Goal: Complete application form: Complete application form

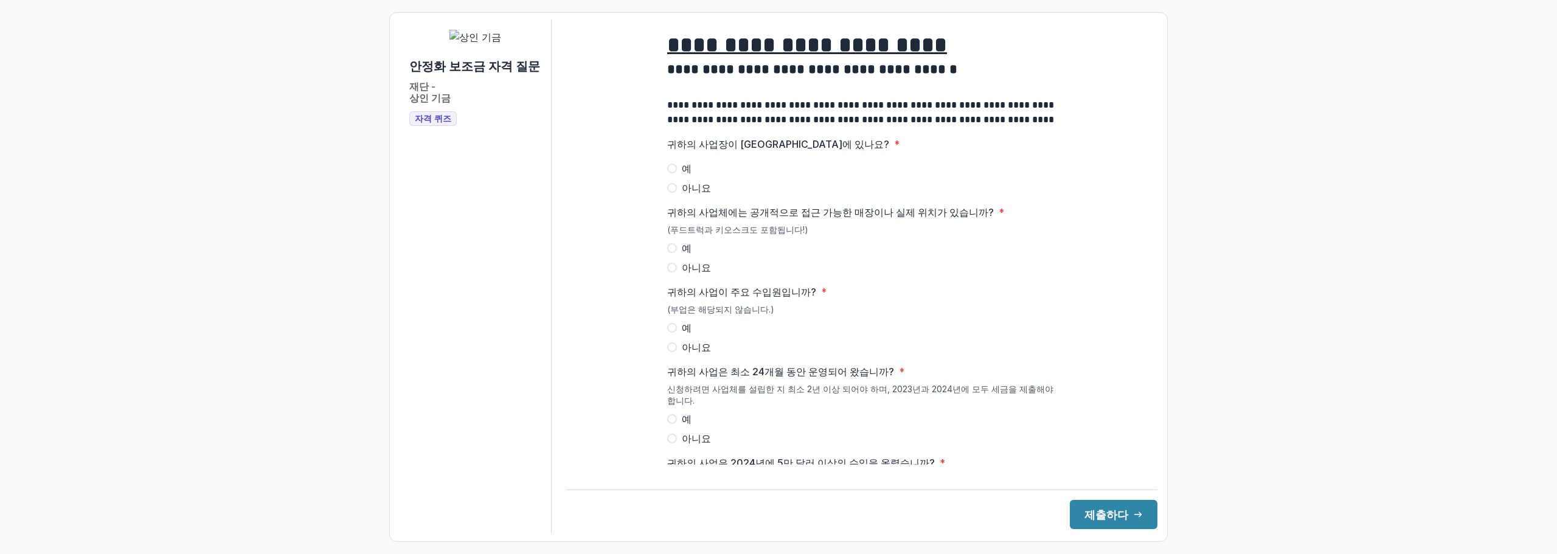
click at [668, 173] on span at bounding box center [672, 169] width 10 height 10
click at [668, 253] on span at bounding box center [672, 248] width 10 height 10
click at [670, 333] on span at bounding box center [672, 328] width 10 height 10
click at [669, 424] on span at bounding box center [672, 419] width 10 height 10
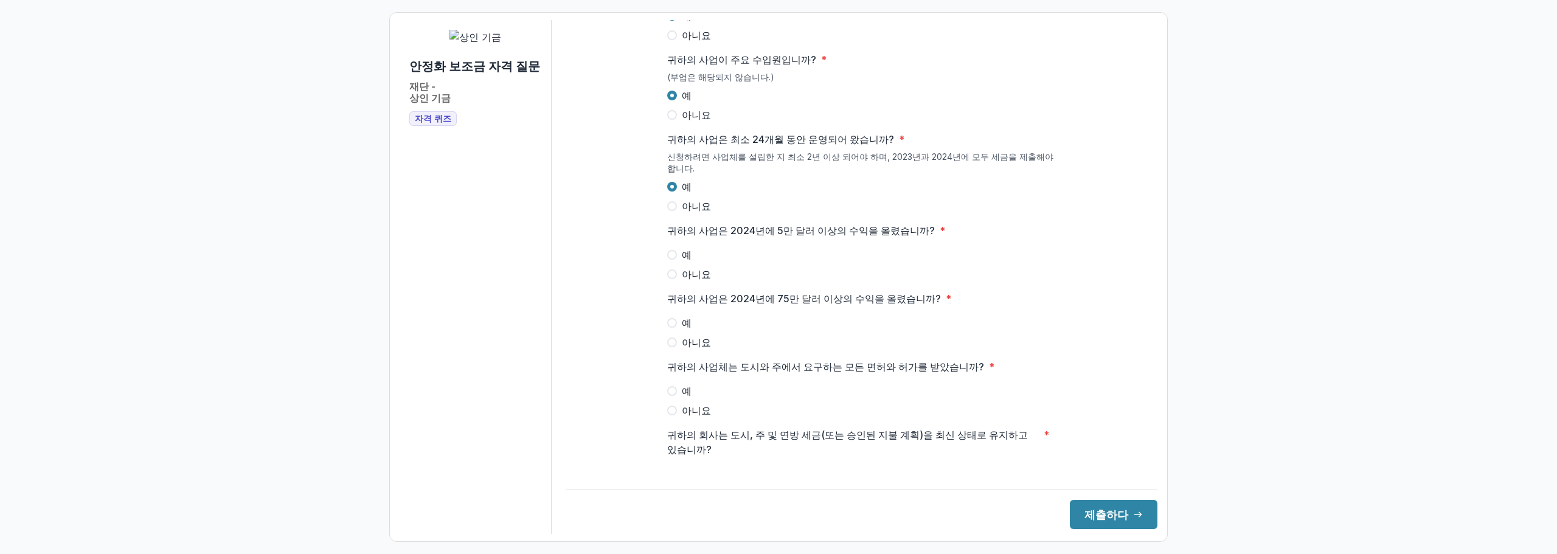
scroll to position [243, 0]
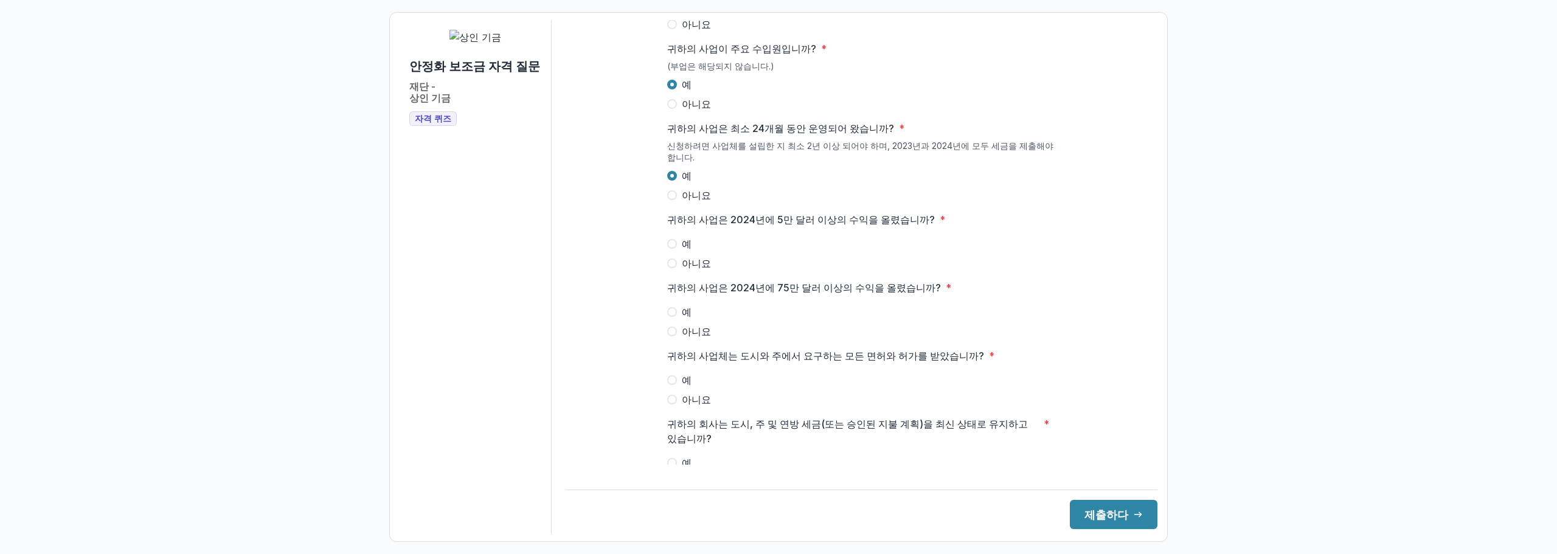
click at [670, 268] on span at bounding box center [672, 264] width 10 height 10
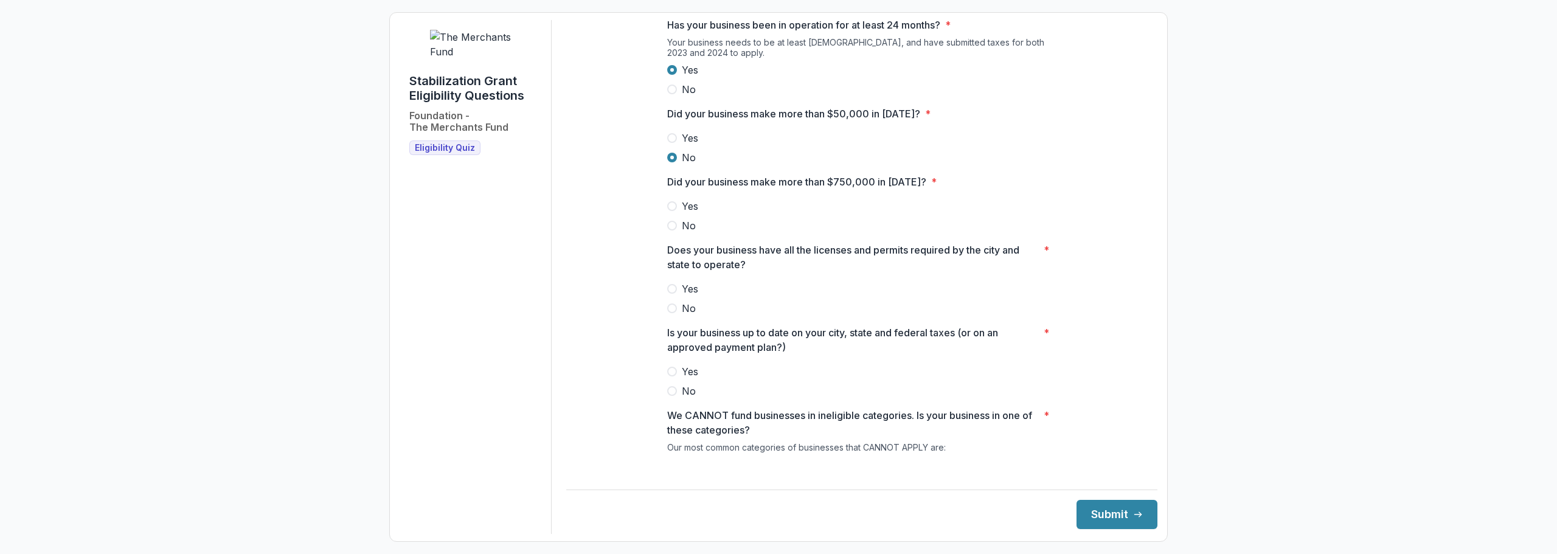
scroll to position [365, 0]
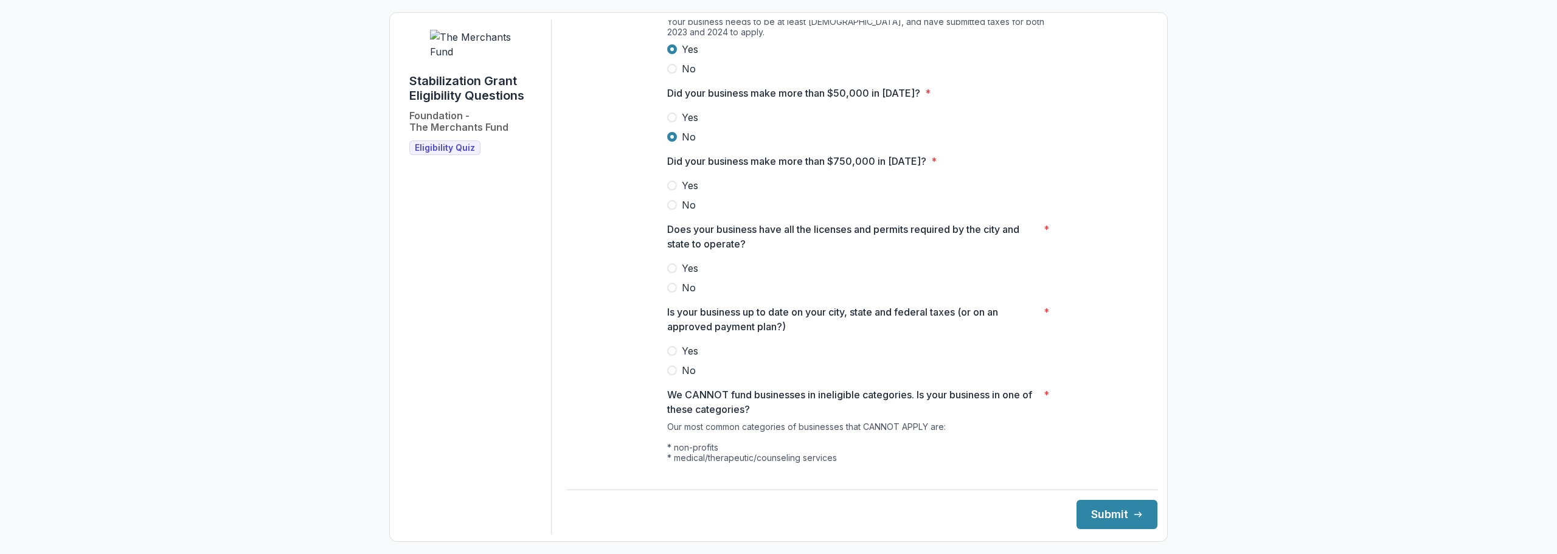
click at [670, 210] on span at bounding box center [672, 205] width 10 height 10
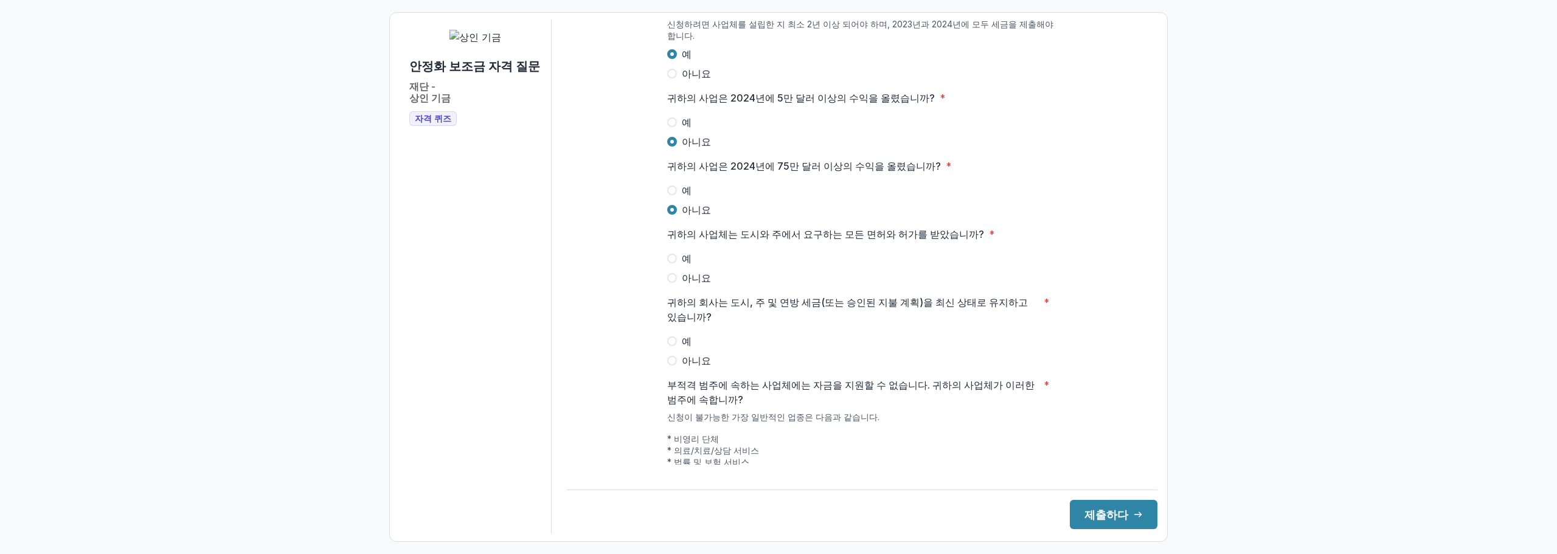
scroll to position [369, 0]
click at [670, 342] on span at bounding box center [672, 338] width 10 height 10
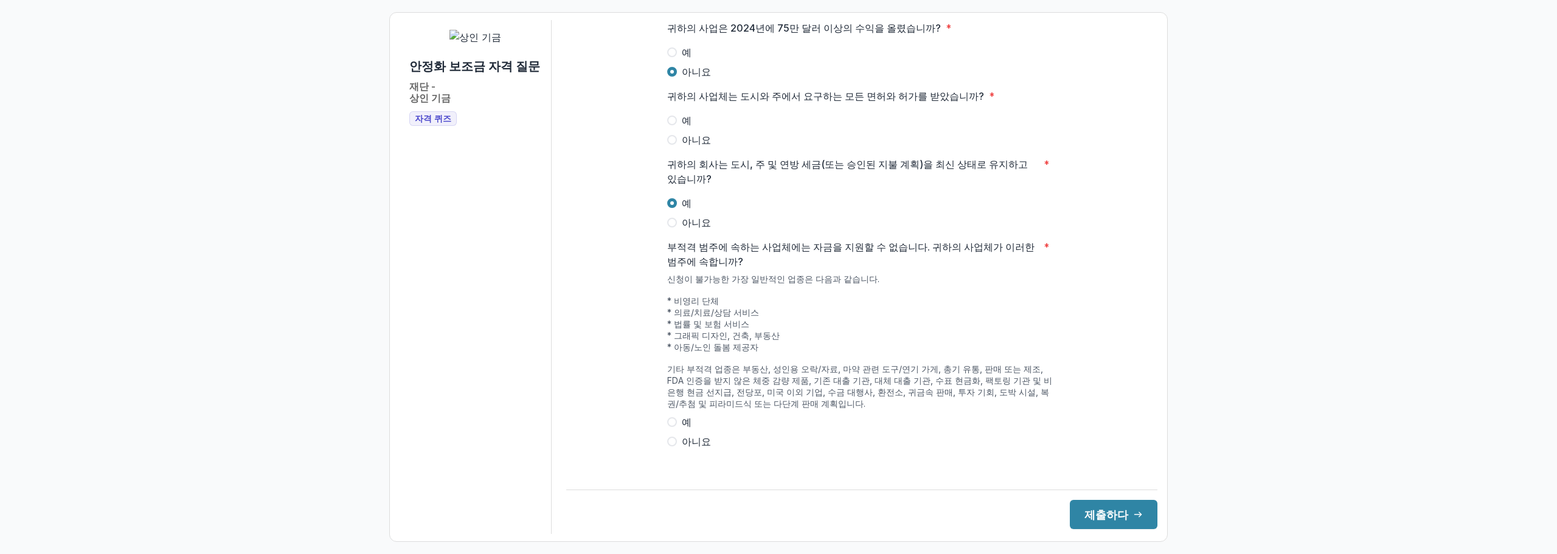
scroll to position [515, 0]
click at [668, 443] on span at bounding box center [672, 438] width 10 height 10
click at [1100, 517] on font "제출하다" at bounding box center [1107, 515] width 44 height 13
click at [569, 318] on div "**********" at bounding box center [861, 277] width 591 height 514
click at [668, 122] on span at bounding box center [672, 117] width 10 height 10
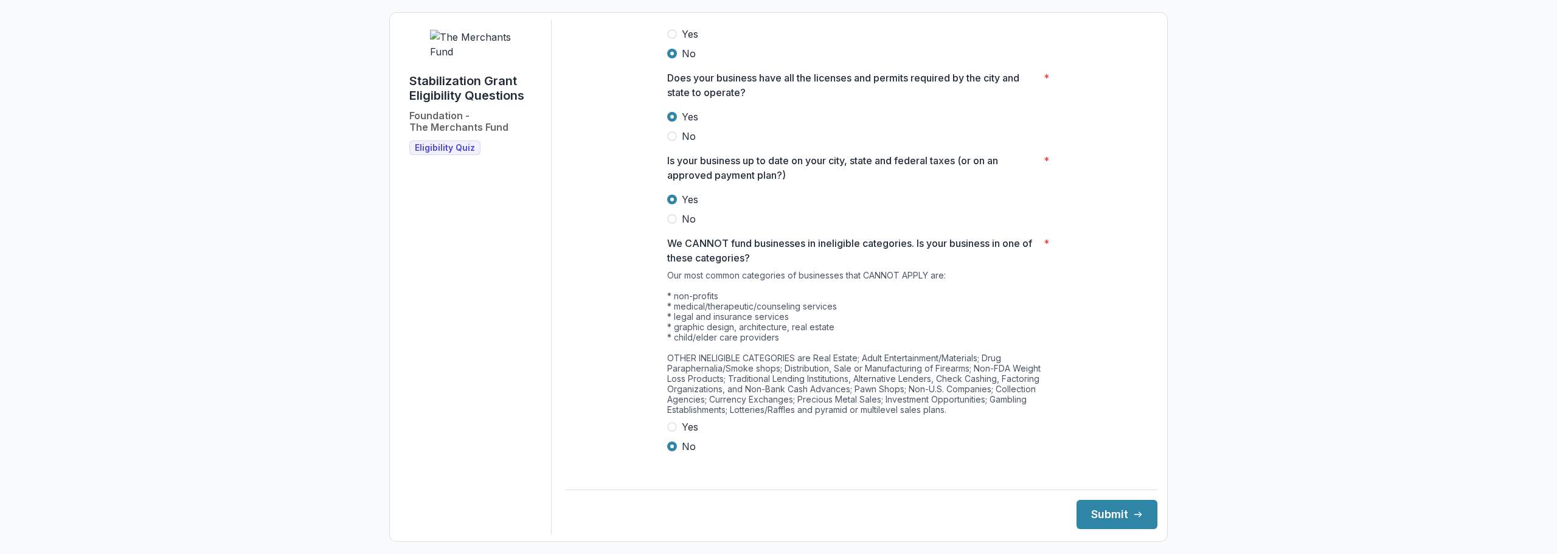
scroll to position [525, 0]
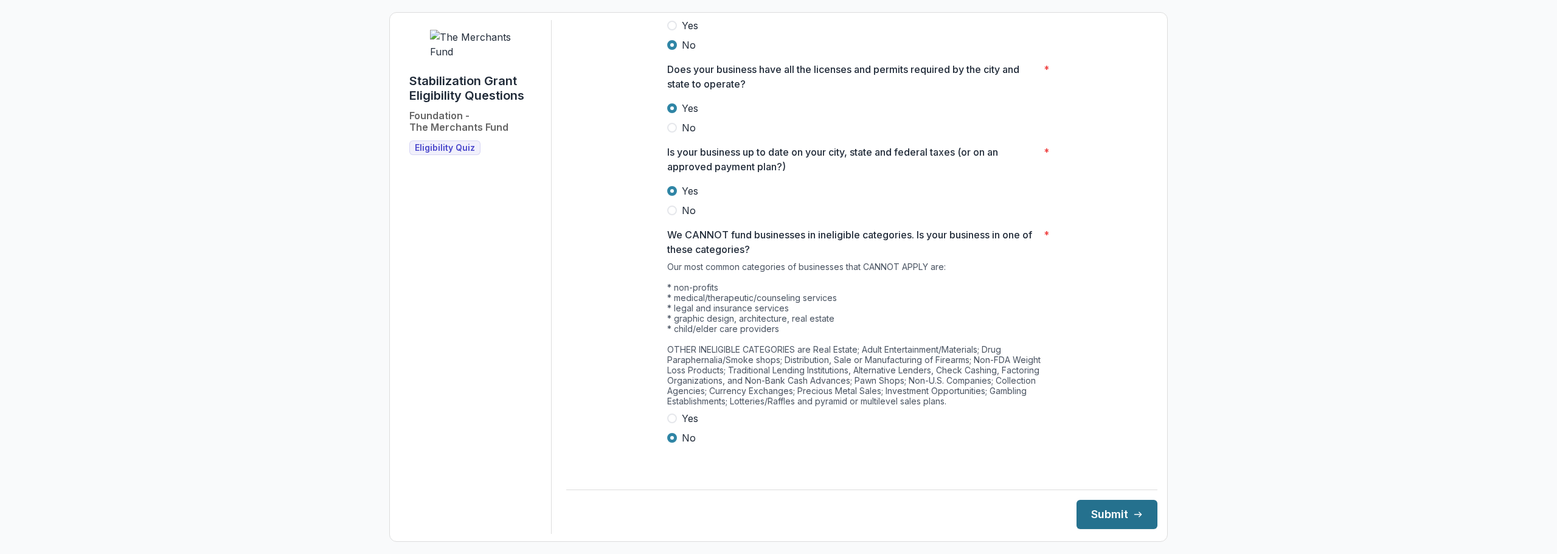
click at [1101, 511] on button "Submit" at bounding box center [1117, 514] width 81 height 29
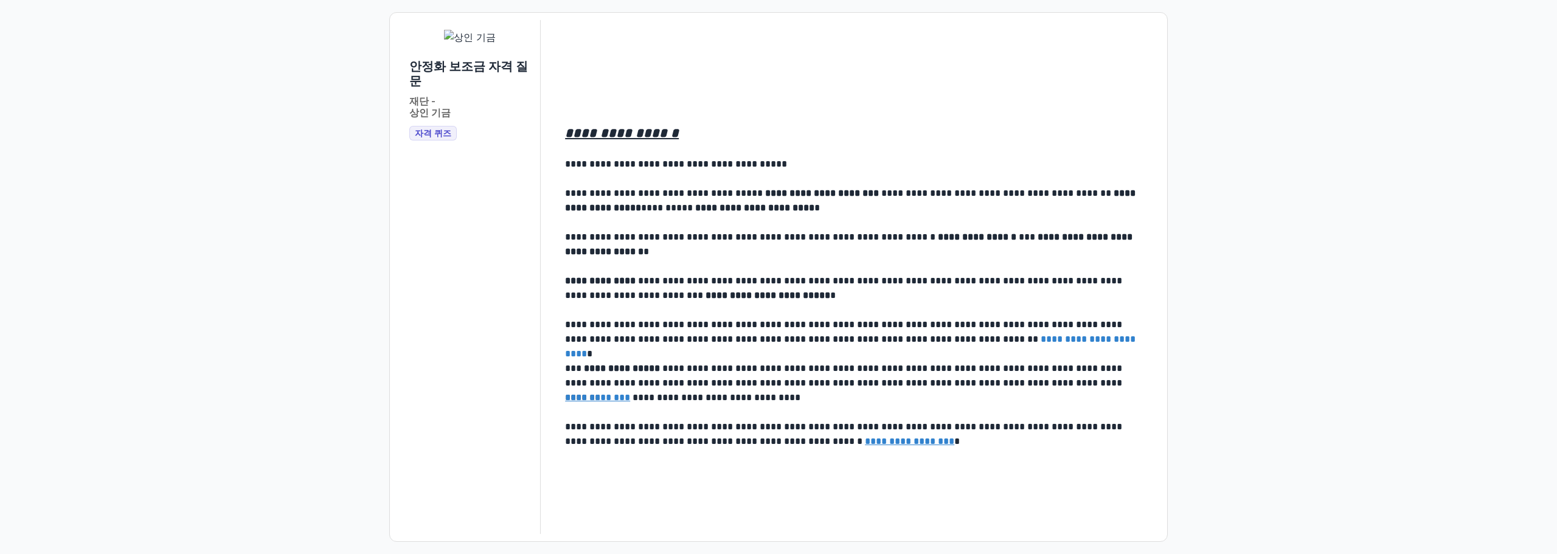
click at [1302, 279] on div "**********" at bounding box center [778, 277] width 1557 height 554
click at [671, 266] on p at bounding box center [856, 266] width 583 height 15
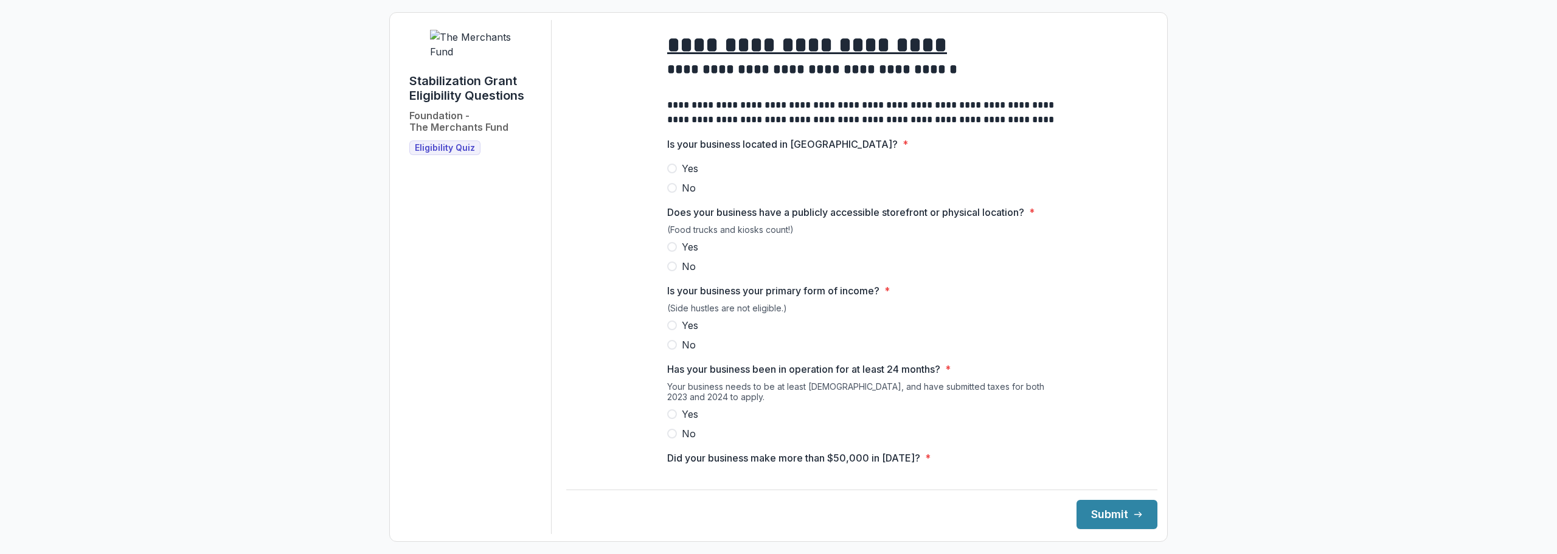
click at [668, 173] on span at bounding box center [672, 169] width 10 height 10
click at [672, 252] on span at bounding box center [672, 247] width 10 height 10
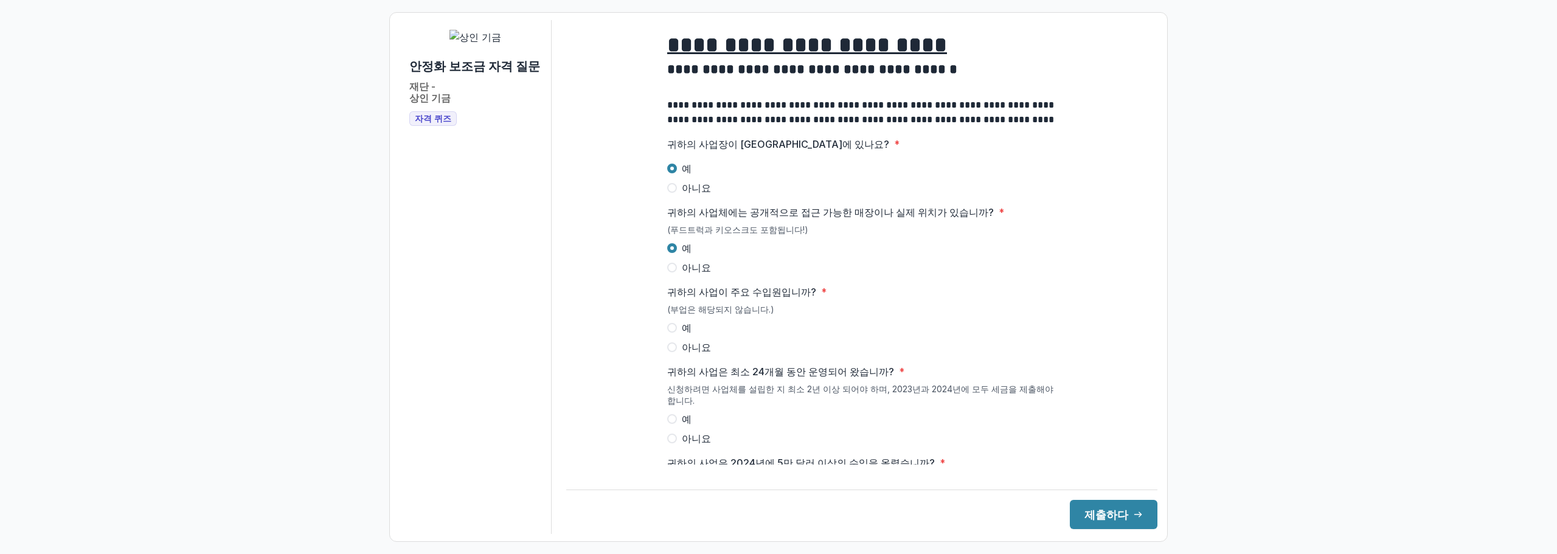
click at [670, 333] on span at bounding box center [672, 328] width 10 height 10
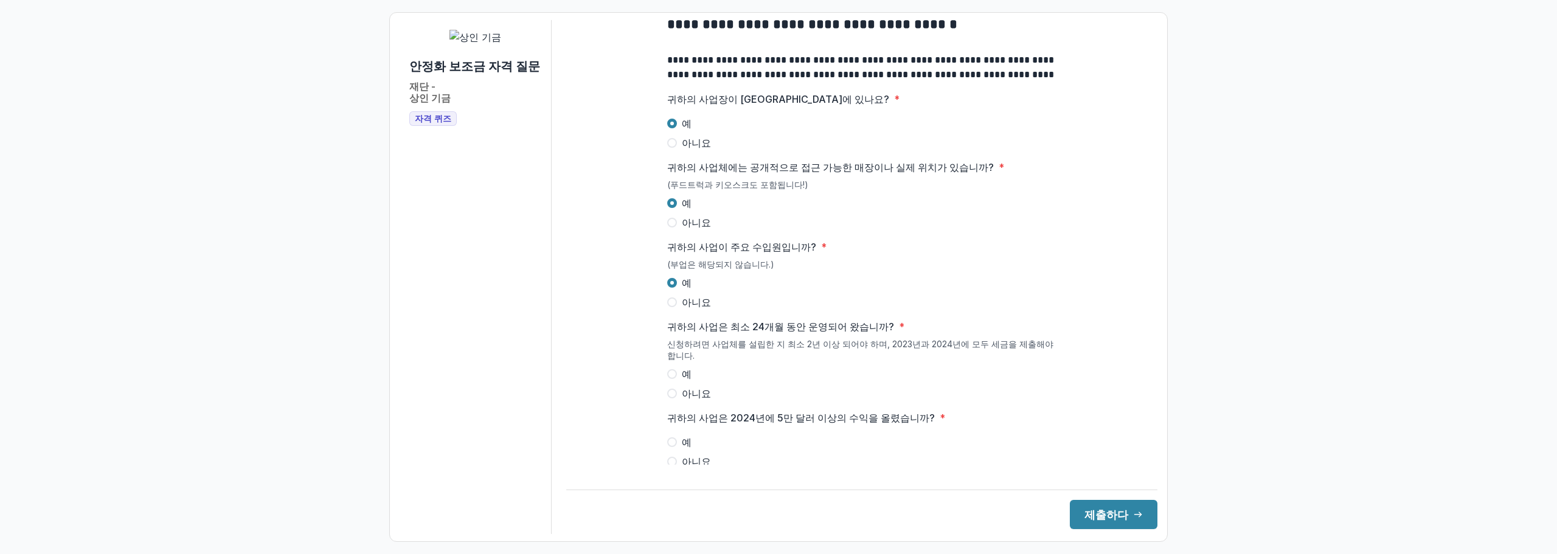
scroll to position [182, 0]
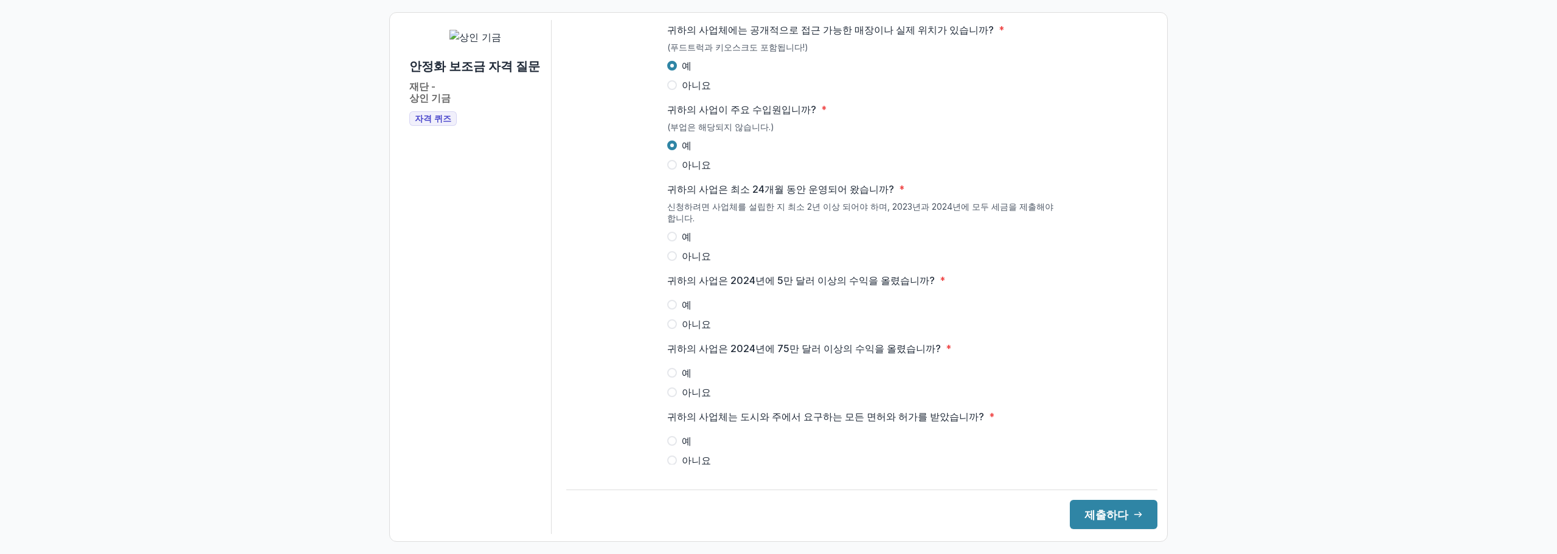
click at [670, 241] on span at bounding box center [672, 237] width 10 height 10
click at [672, 310] on span at bounding box center [672, 305] width 10 height 10
click at [673, 397] on span at bounding box center [672, 392] width 10 height 10
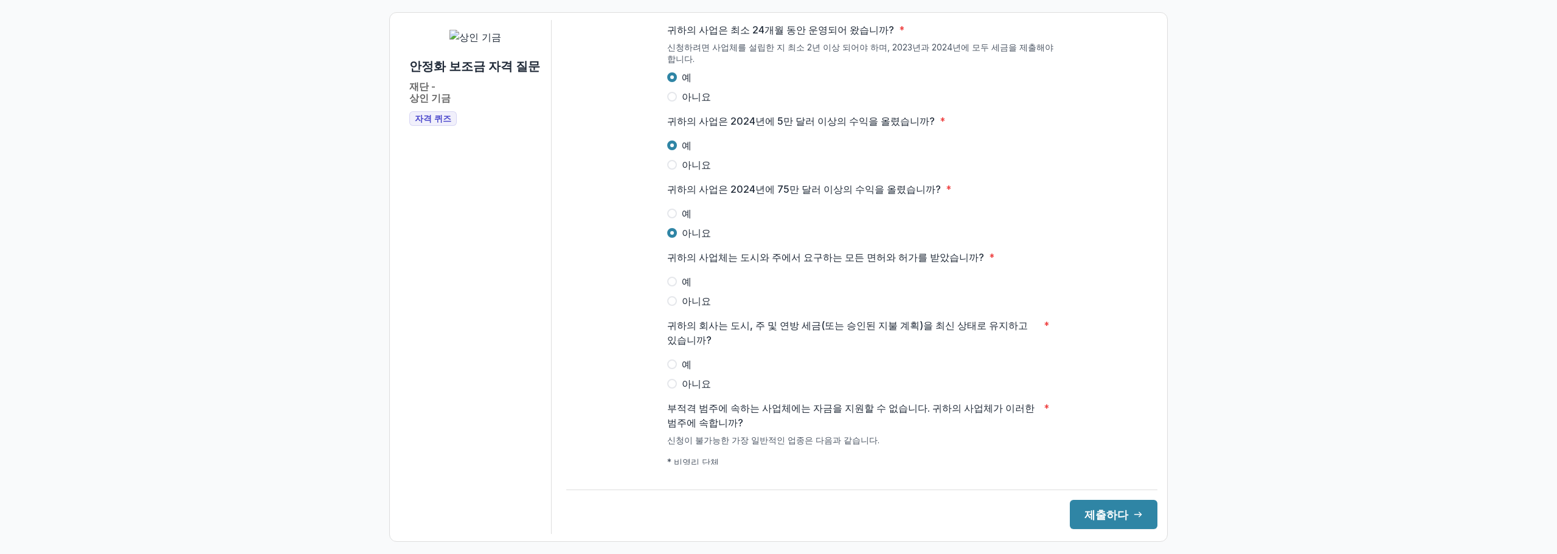
scroll to position [365, 0]
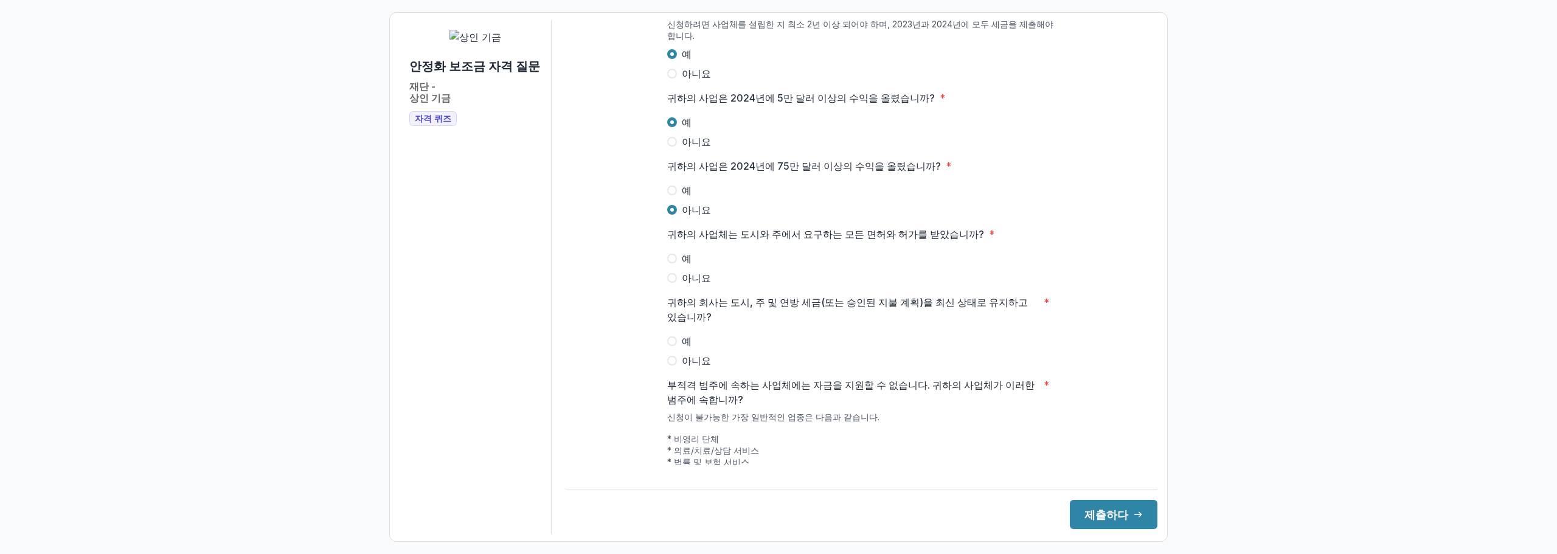
click at [672, 263] on span at bounding box center [672, 259] width 10 height 10
click at [669, 346] on span at bounding box center [672, 341] width 10 height 10
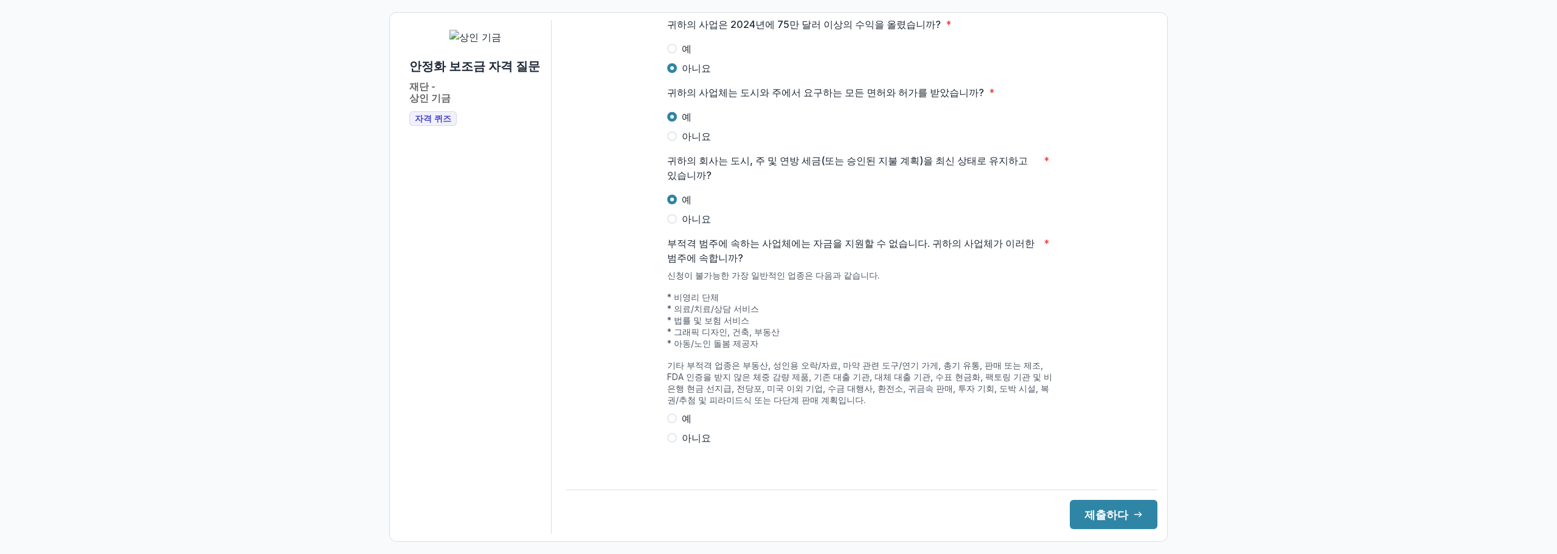
scroll to position [515, 0]
click at [669, 443] on span at bounding box center [672, 438] width 10 height 10
click at [1103, 513] on font "제출하다" at bounding box center [1107, 515] width 44 height 13
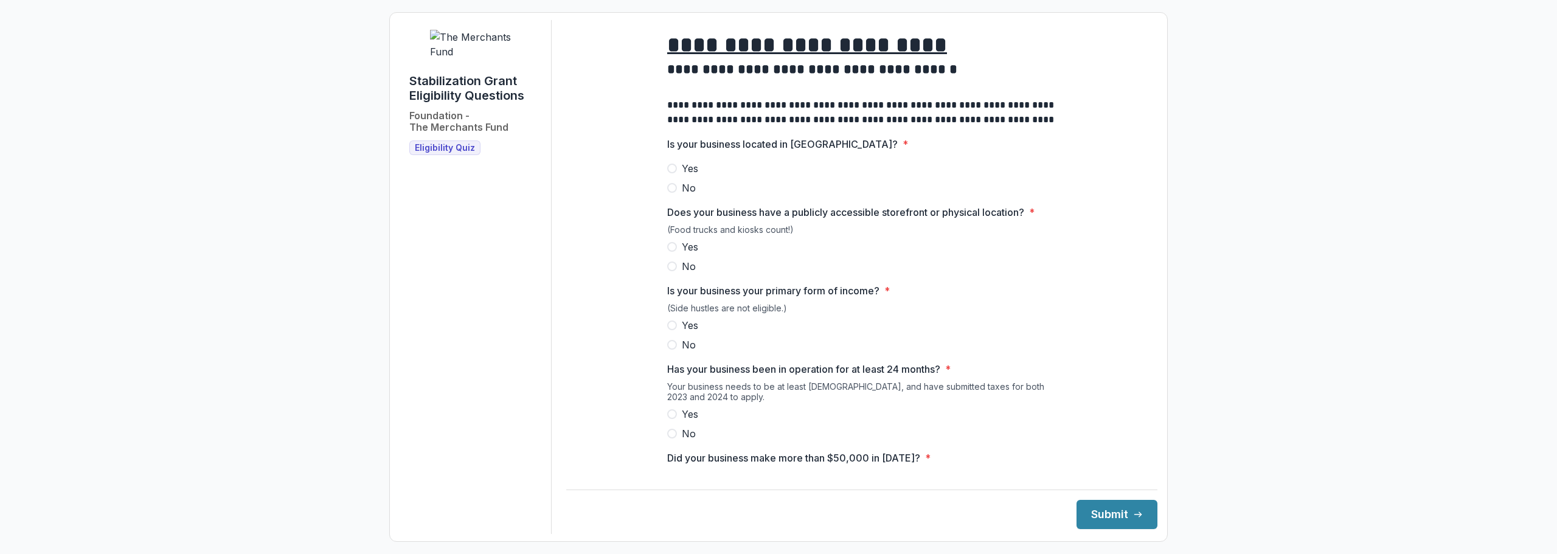
click at [670, 173] on span at bounding box center [672, 169] width 10 height 10
click at [670, 252] on span at bounding box center [672, 247] width 10 height 10
click at [669, 330] on label "Yes" at bounding box center [861, 325] width 389 height 15
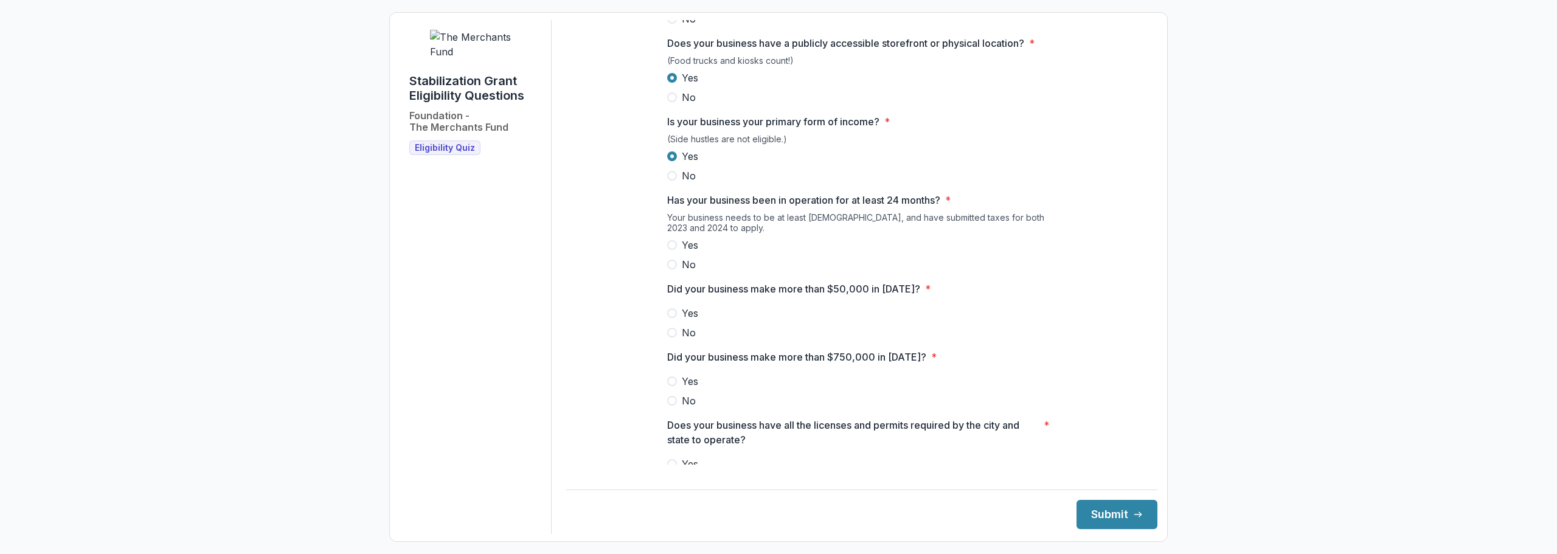
scroll to position [182, 0]
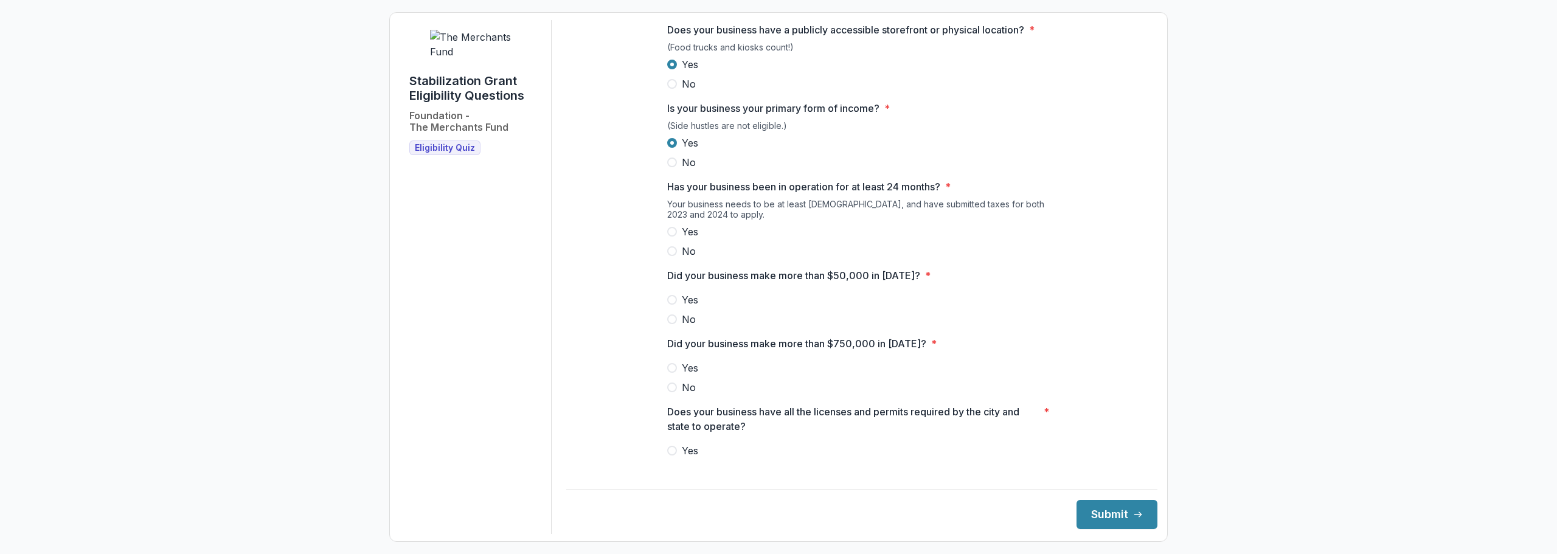
click at [670, 237] on span at bounding box center [672, 232] width 10 height 10
click at [672, 305] on span at bounding box center [672, 300] width 10 height 10
click at [667, 392] on span at bounding box center [672, 388] width 10 height 10
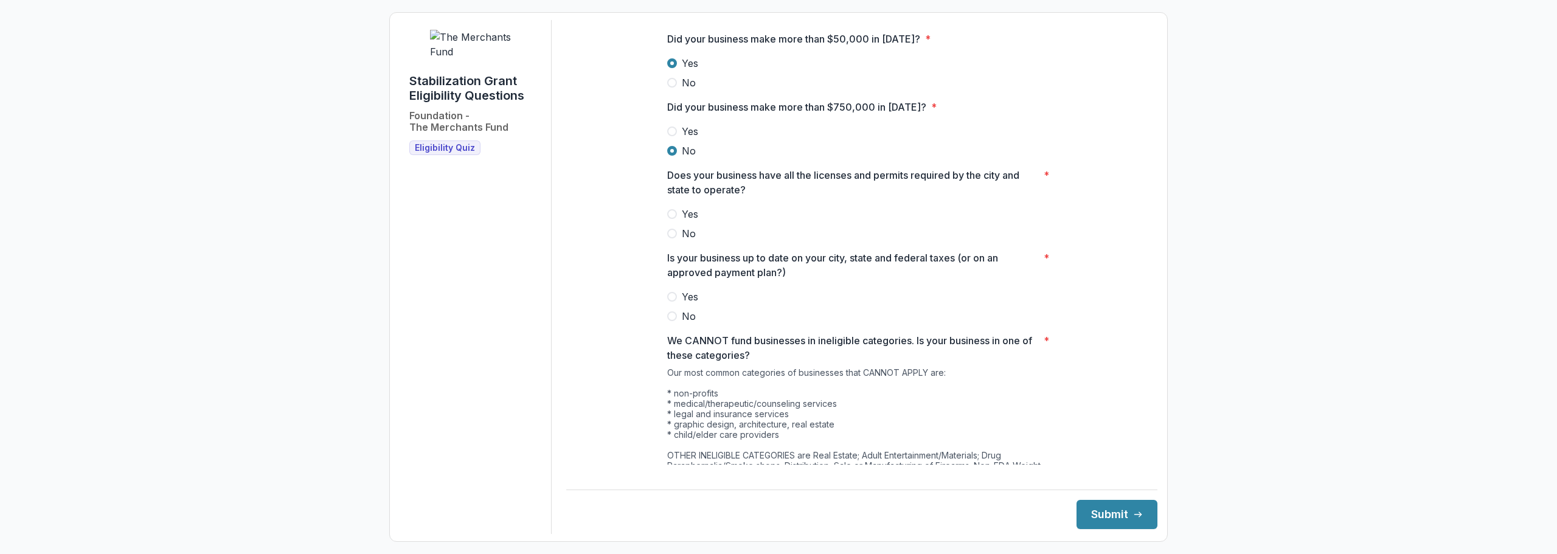
scroll to position [426, 0]
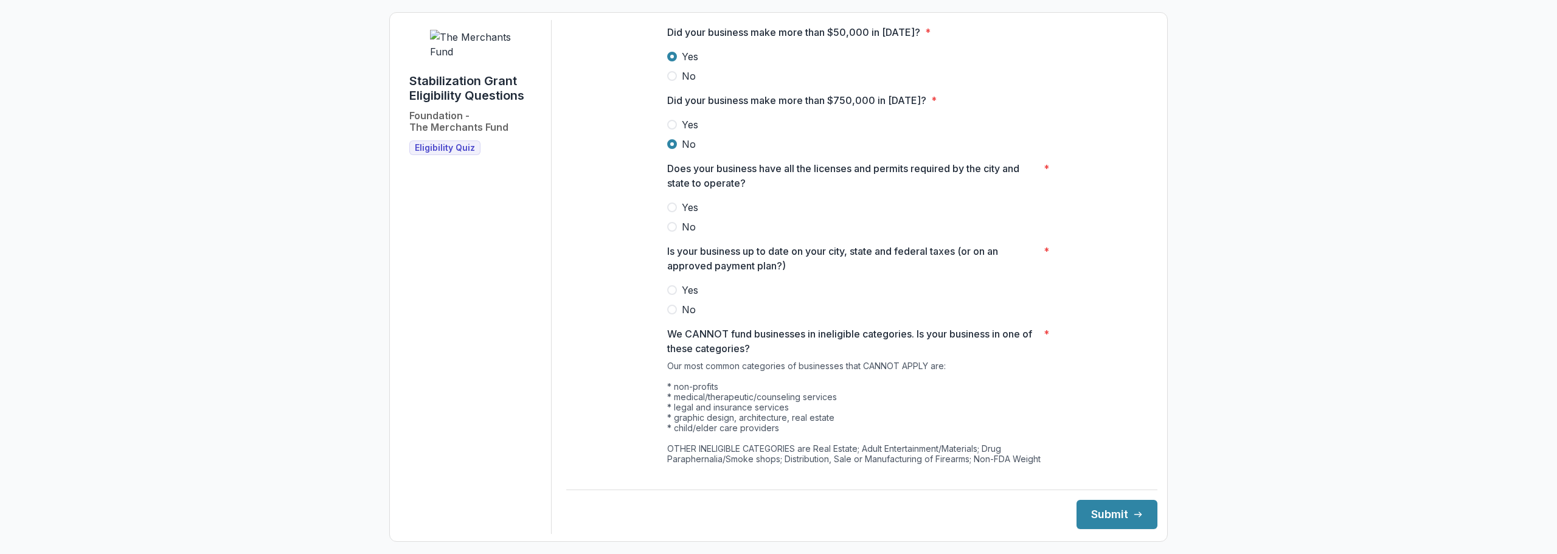
click at [669, 212] on span at bounding box center [672, 208] width 10 height 10
click at [672, 295] on span at bounding box center [672, 290] width 10 height 10
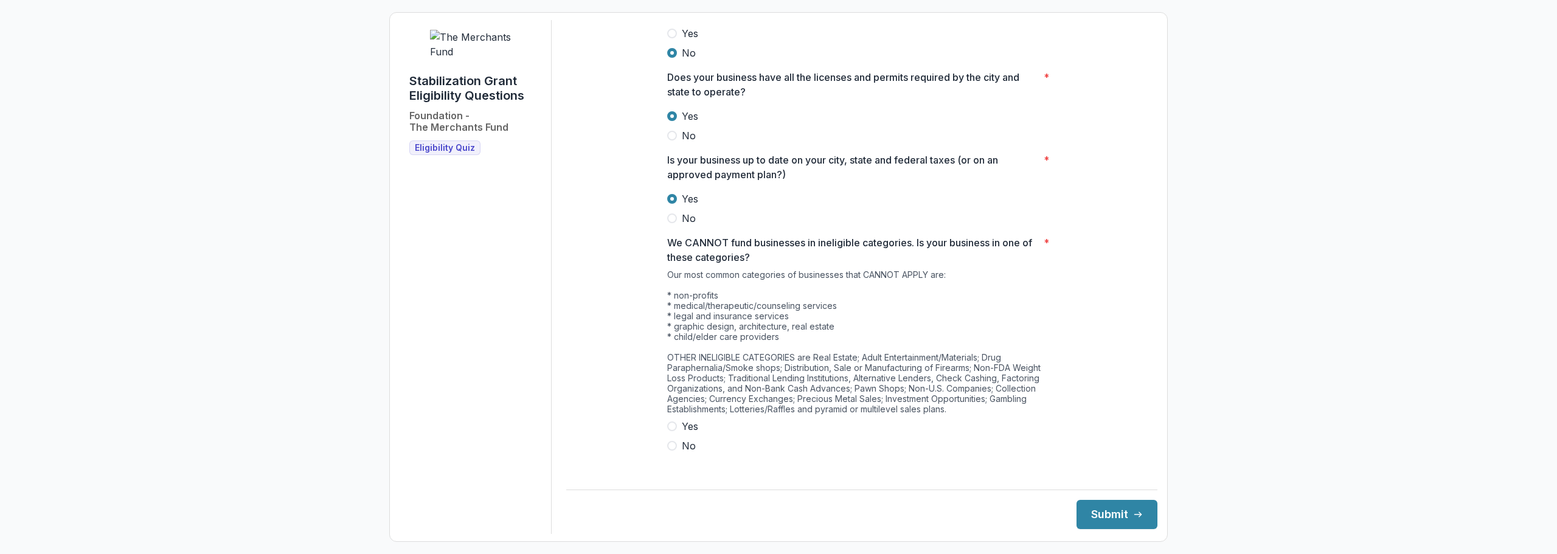
scroll to position [525, 0]
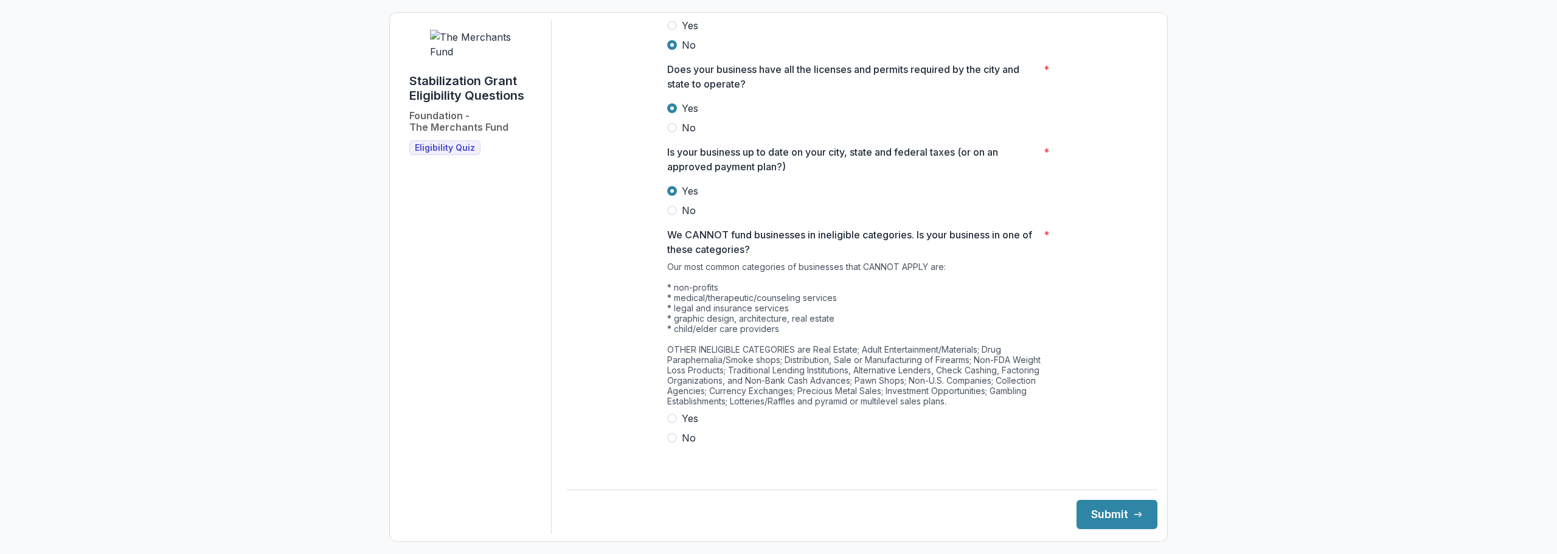
click at [670, 443] on span at bounding box center [672, 438] width 10 height 10
click at [1107, 509] on button "Submit" at bounding box center [1117, 514] width 81 height 29
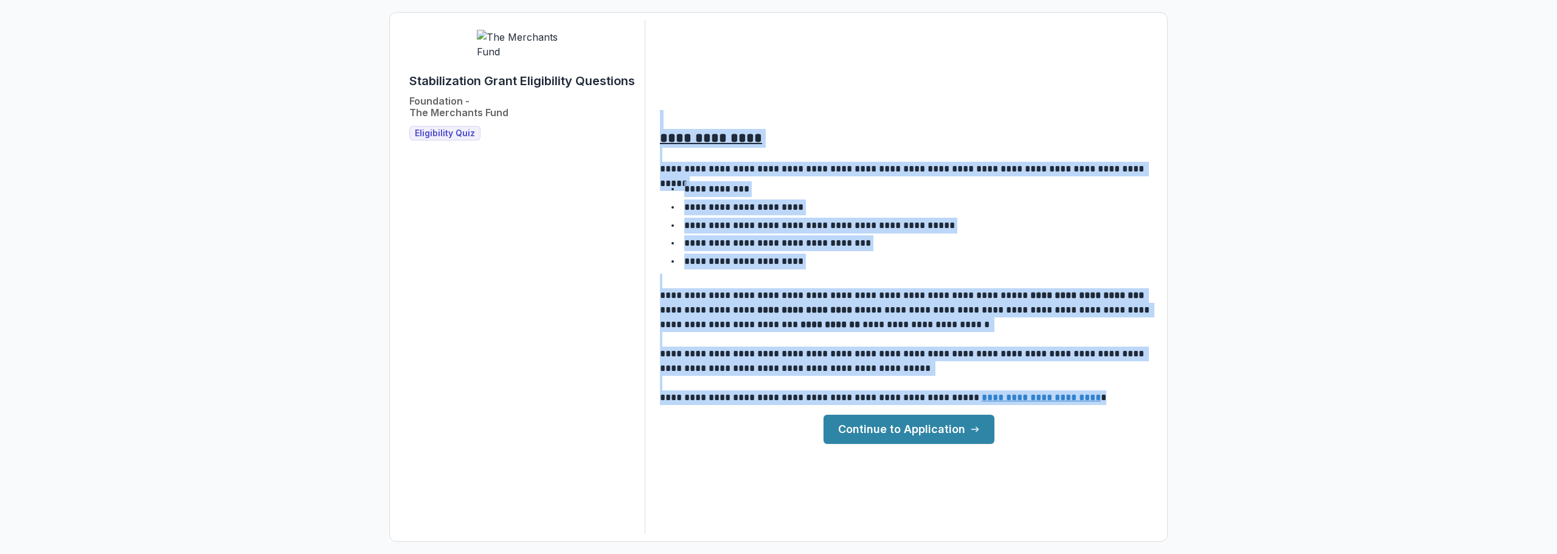
drag, startPoint x: 663, startPoint y: 128, endPoint x: 1120, endPoint y: 404, distance: 534.3
click at [1120, 404] on div "**********" at bounding box center [909, 258] width 498 height 296
copy div "**********"
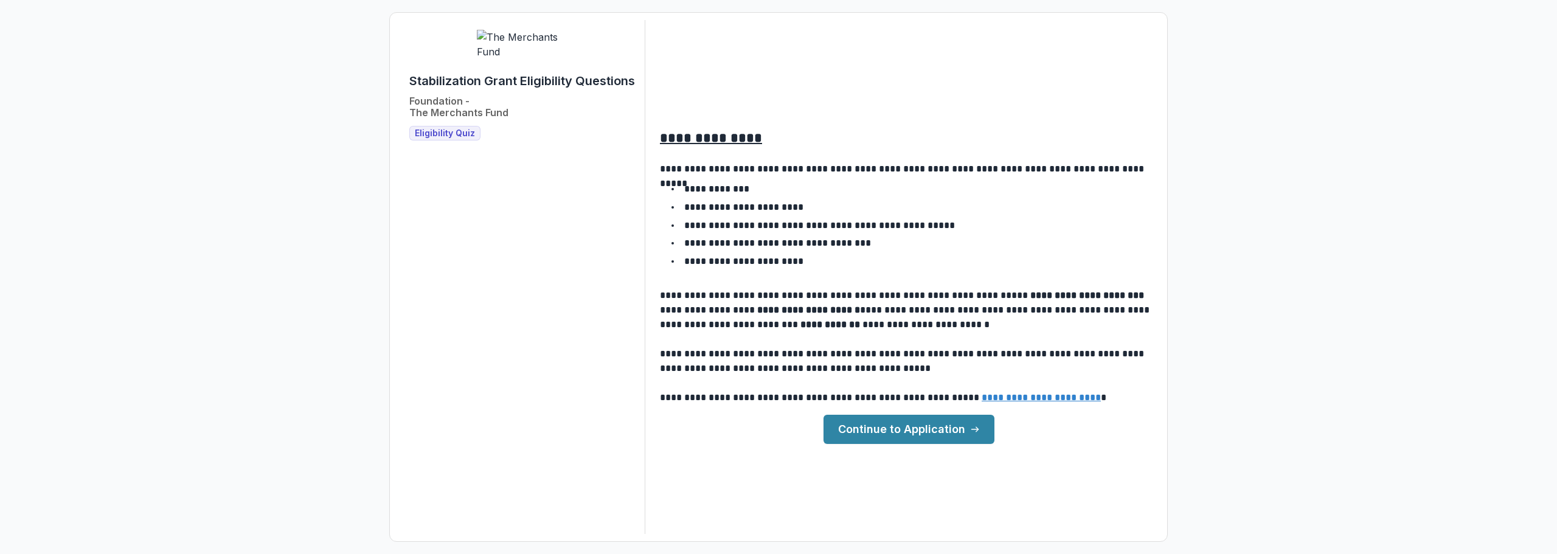
click at [760, 495] on div "**********" at bounding box center [779, 277] width 758 height 514
click at [960, 430] on link "Continue to Application" at bounding box center [909, 429] width 171 height 29
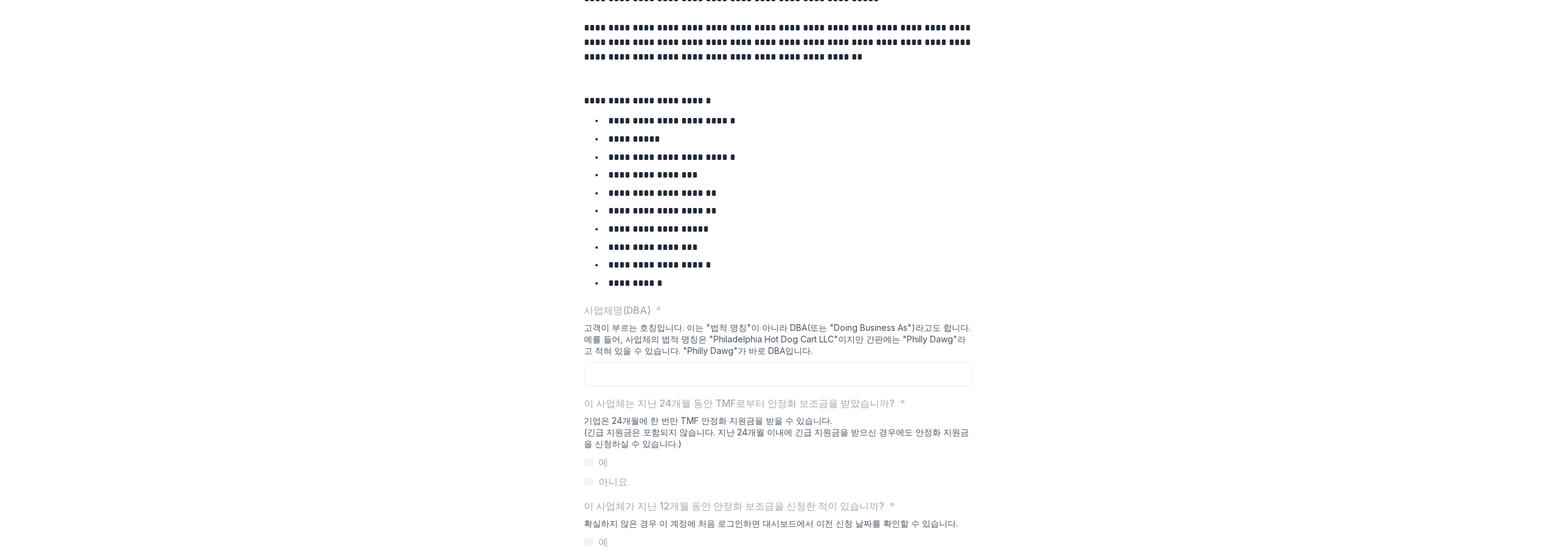
scroll to position [430, 0]
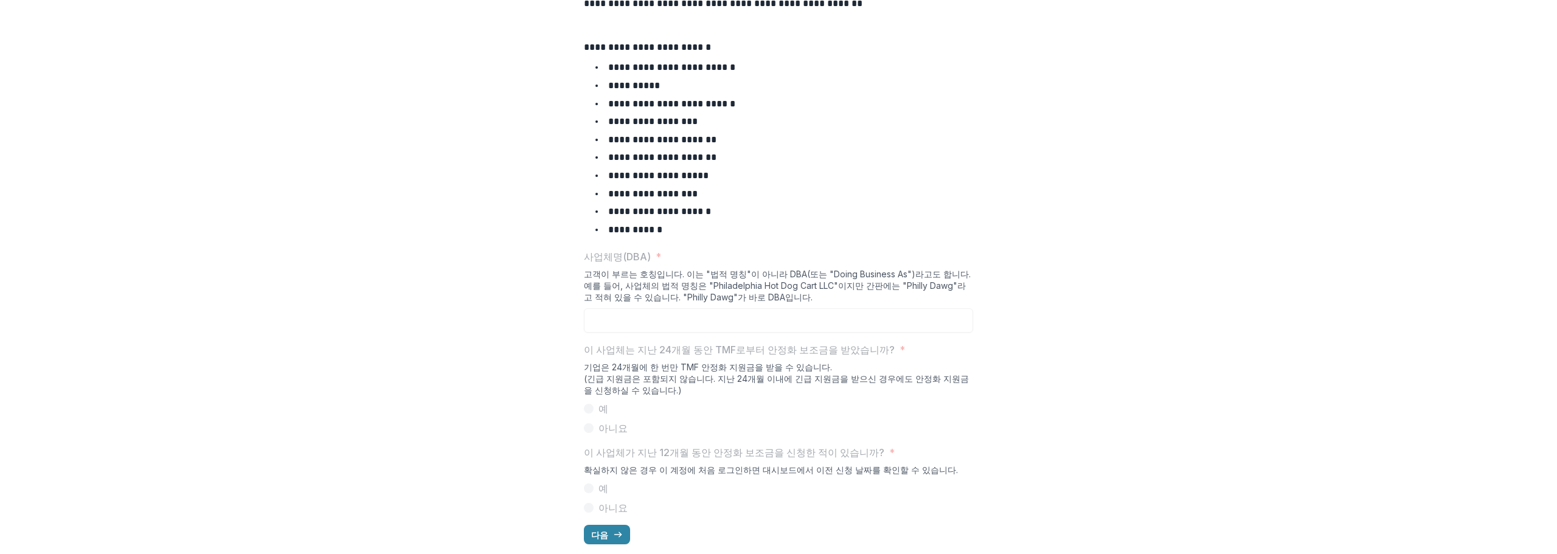
drag, startPoint x: 659, startPoint y: 409, endPoint x: 659, endPoint y: 393, distance: 15.8
click at [659, 396] on div "이 사업체는 지난 24개월 동안 TMF로부터 안정화 보조금을 받았습니까? * 기업은 24개월에 한 번만 TMF 안정화 지원금을 받을 수 있습니…" at bounding box center [778, 388] width 389 height 93
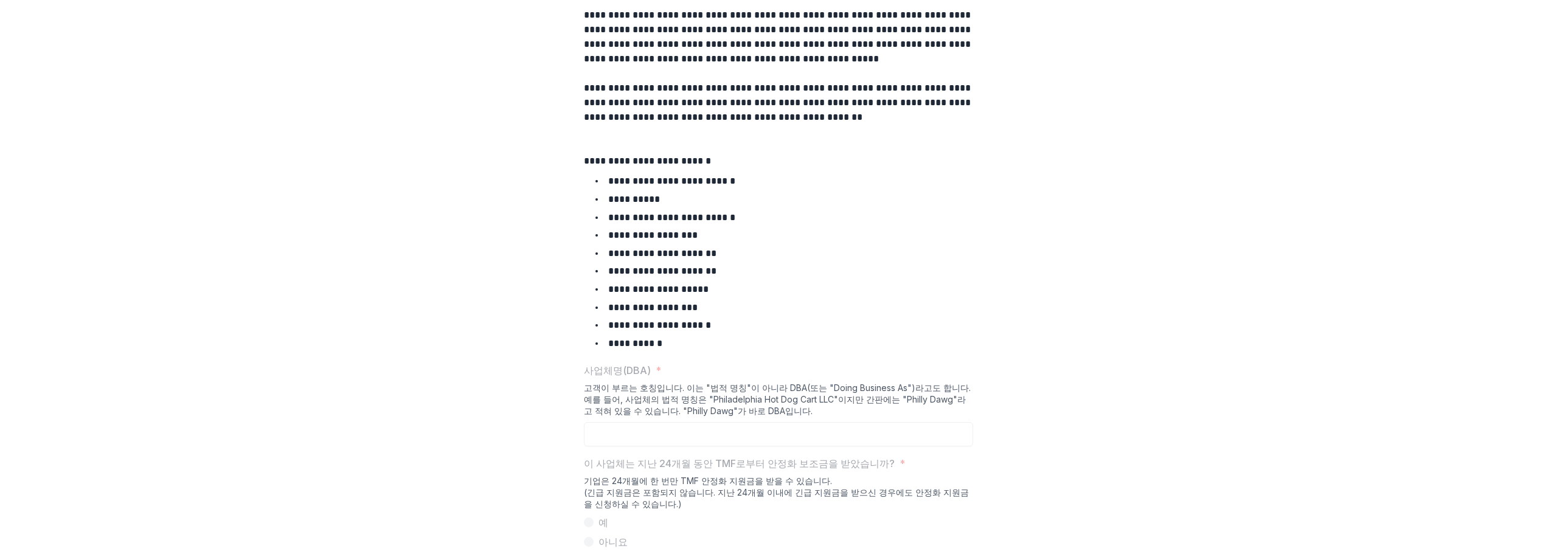
scroll to position [308, 0]
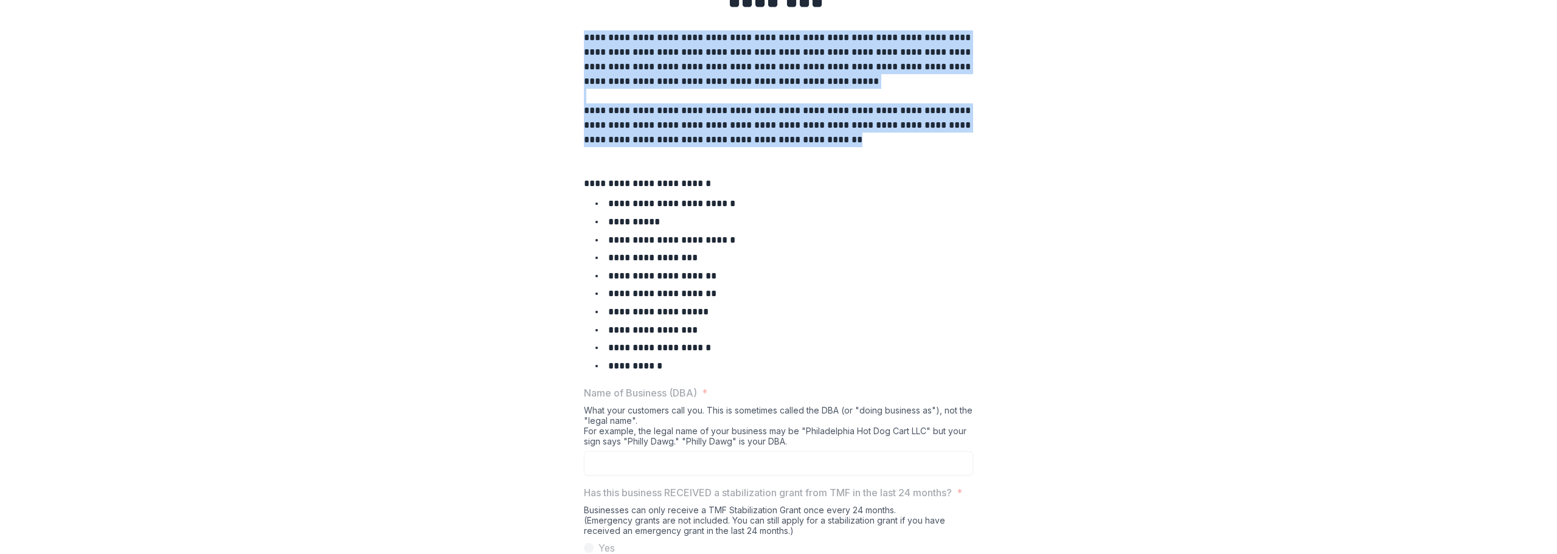
drag, startPoint x: 582, startPoint y: 66, endPoint x: 840, endPoint y: 168, distance: 277.4
click at [847, 147] on p "**********" at bounding box center [778, 88] width 389 height 117
copy p "**********"
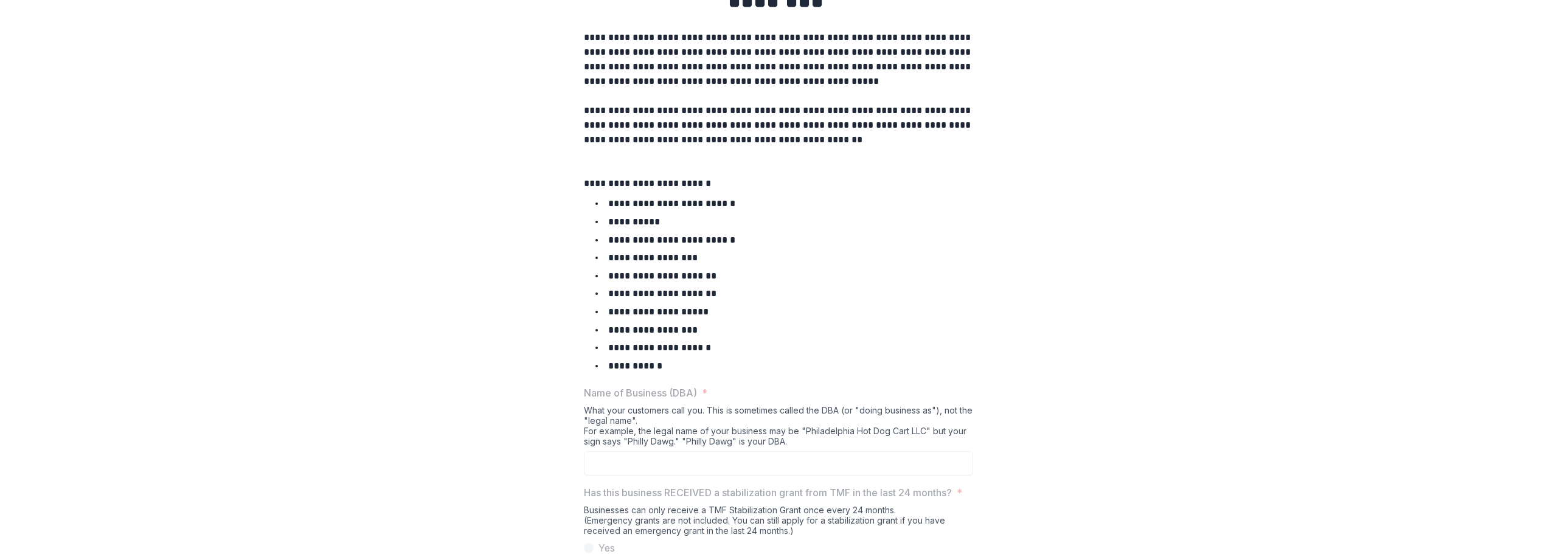
click at [986, 347] on div "**********" at bounding box center [778, 327] width 1547 height 749
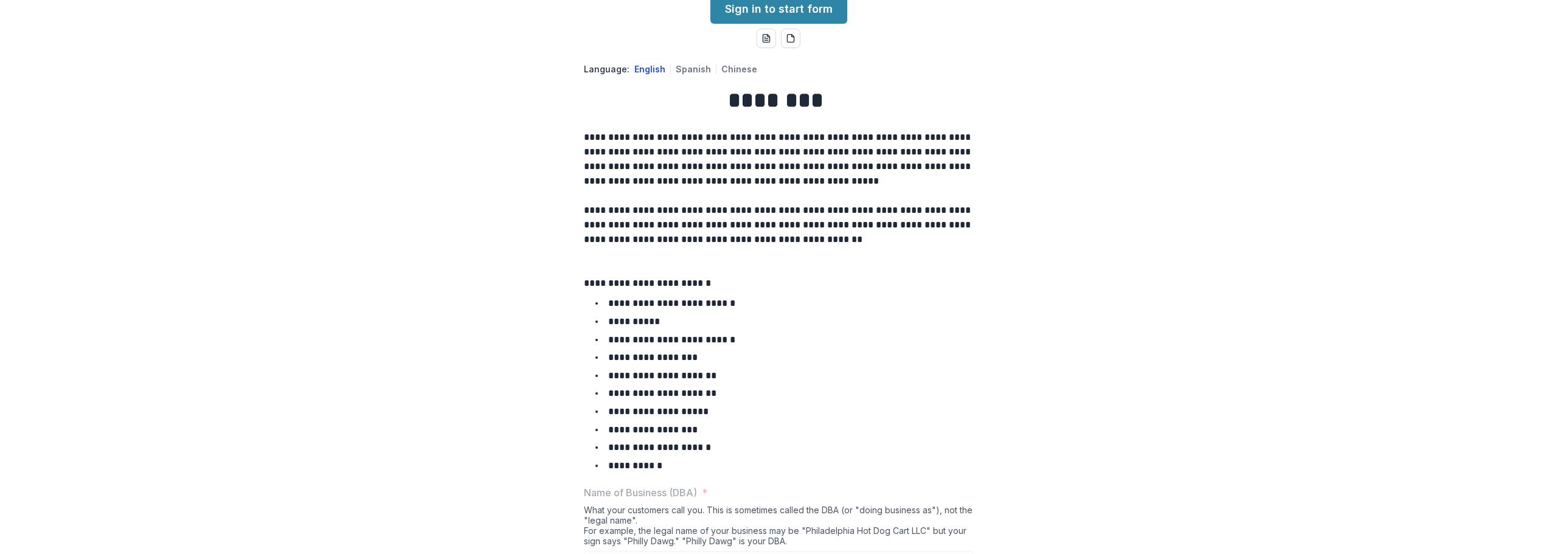
scroll to position [148, 0]
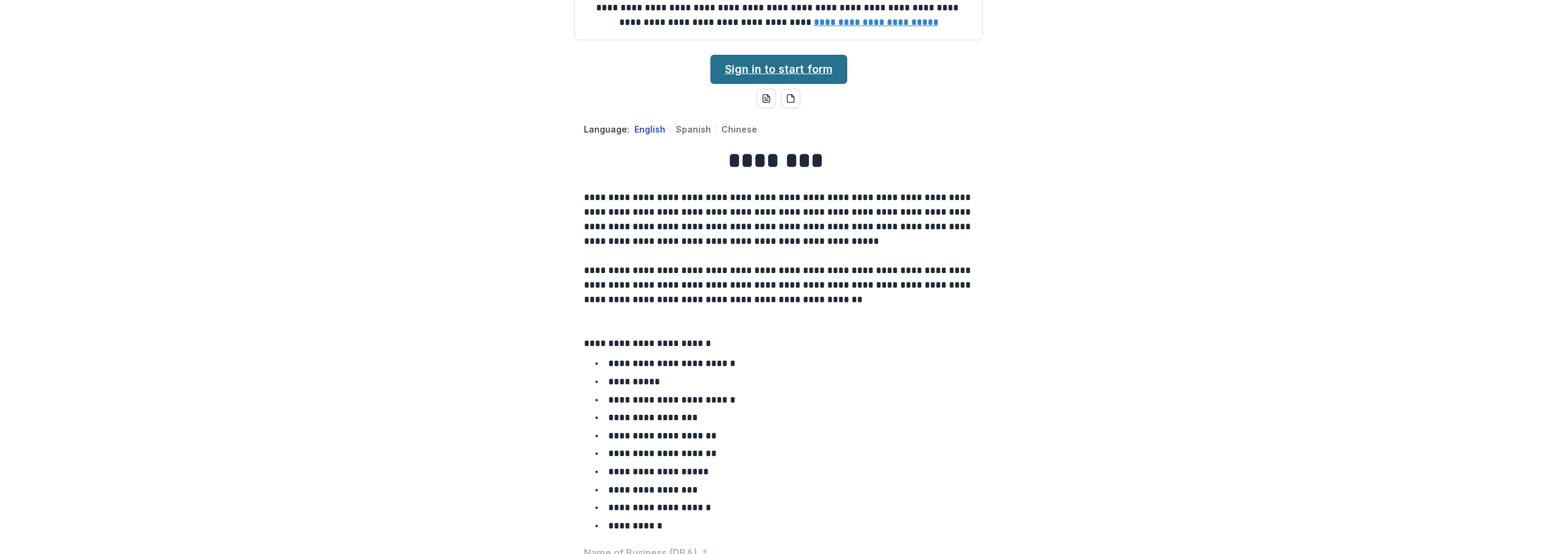
click at [754, 84] on link "Sign in to start form" at bounding box center [778, 69] width 137 height 29
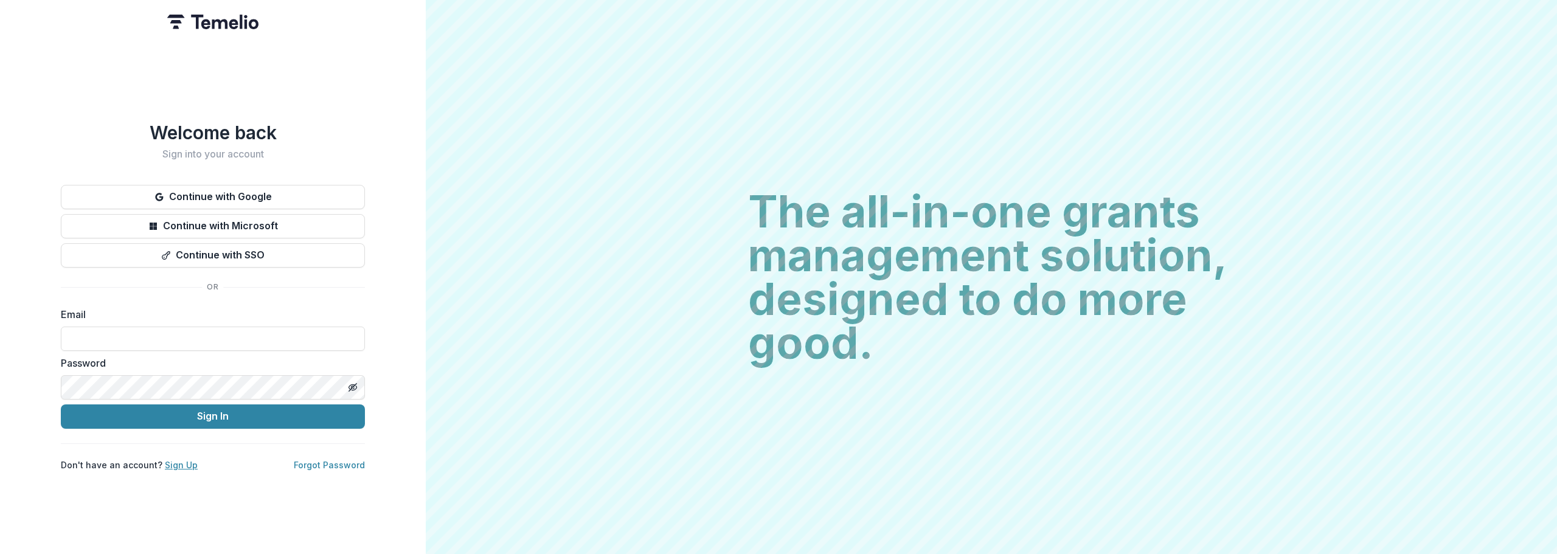
click at [173, 460] on link "Sign Up" at bounding box center [181, 465] width 33 height 10
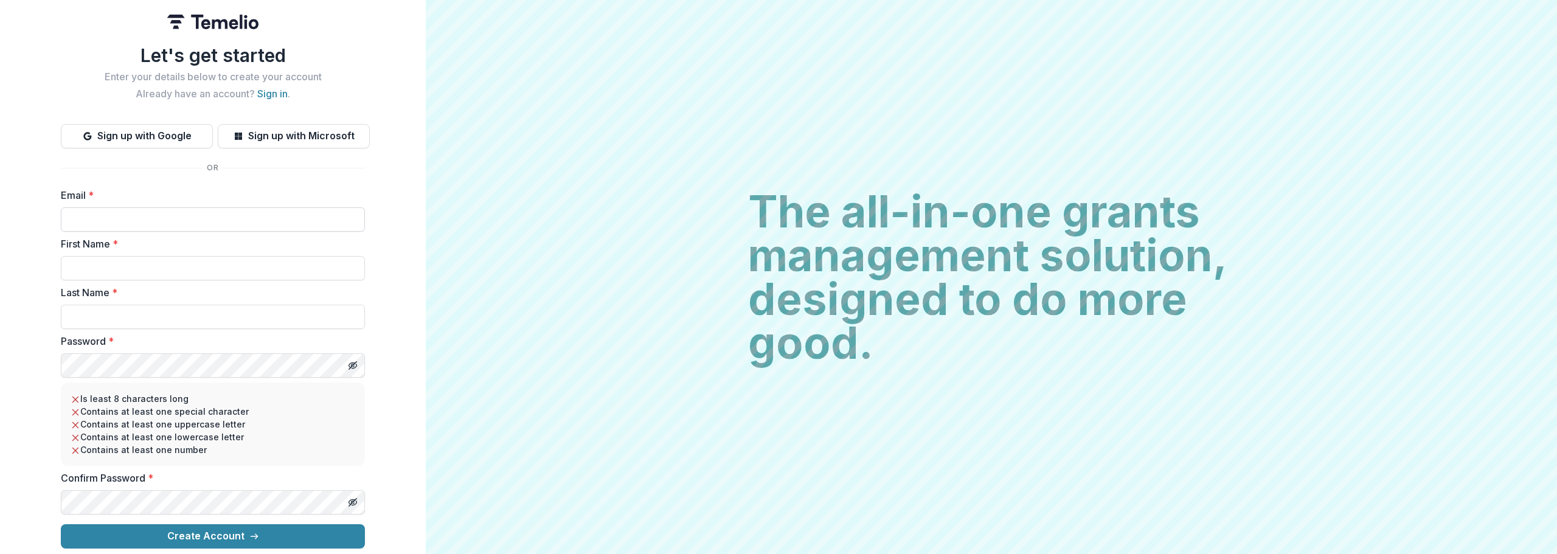
click at [133, 210] on input "Email *" at bounding box center [213, 219] width 304 height 24
type input "**********"
click at [127, 264] on input "First Name *" at bounding box center [213, 268] width 304 height 24
type input "**"
type input "***"
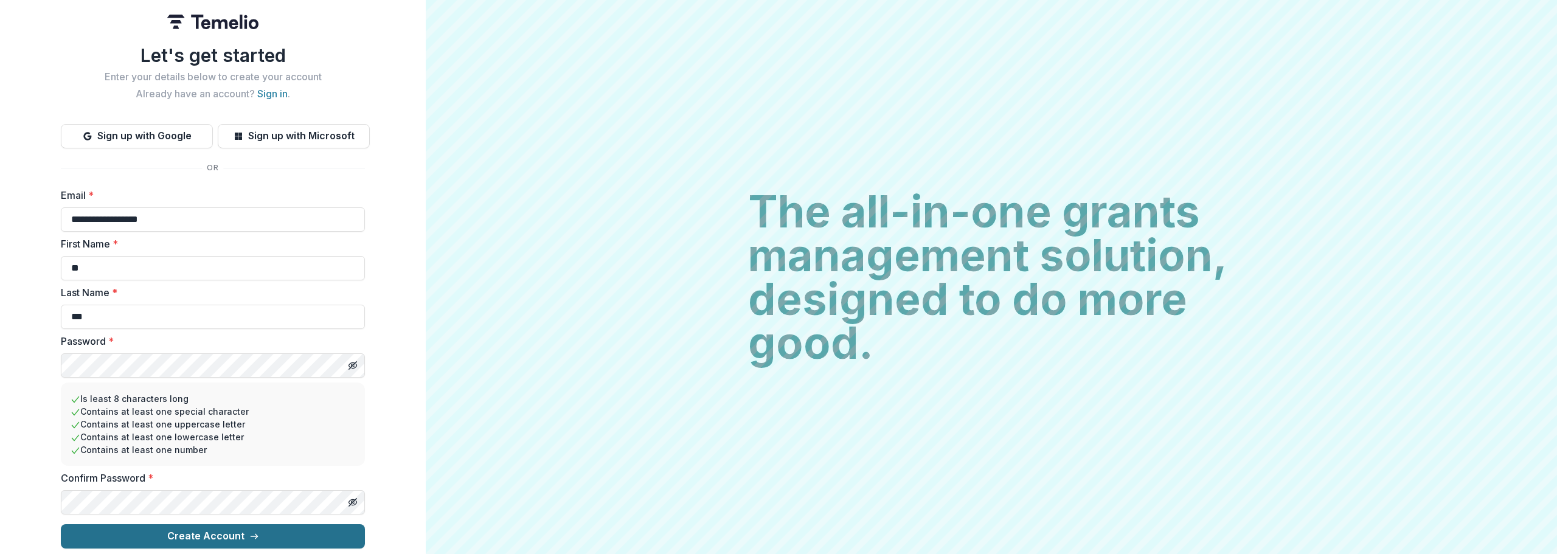
click at [232, 530] on button "Create Account" at bounding box center [213, 536] width 304 height 24
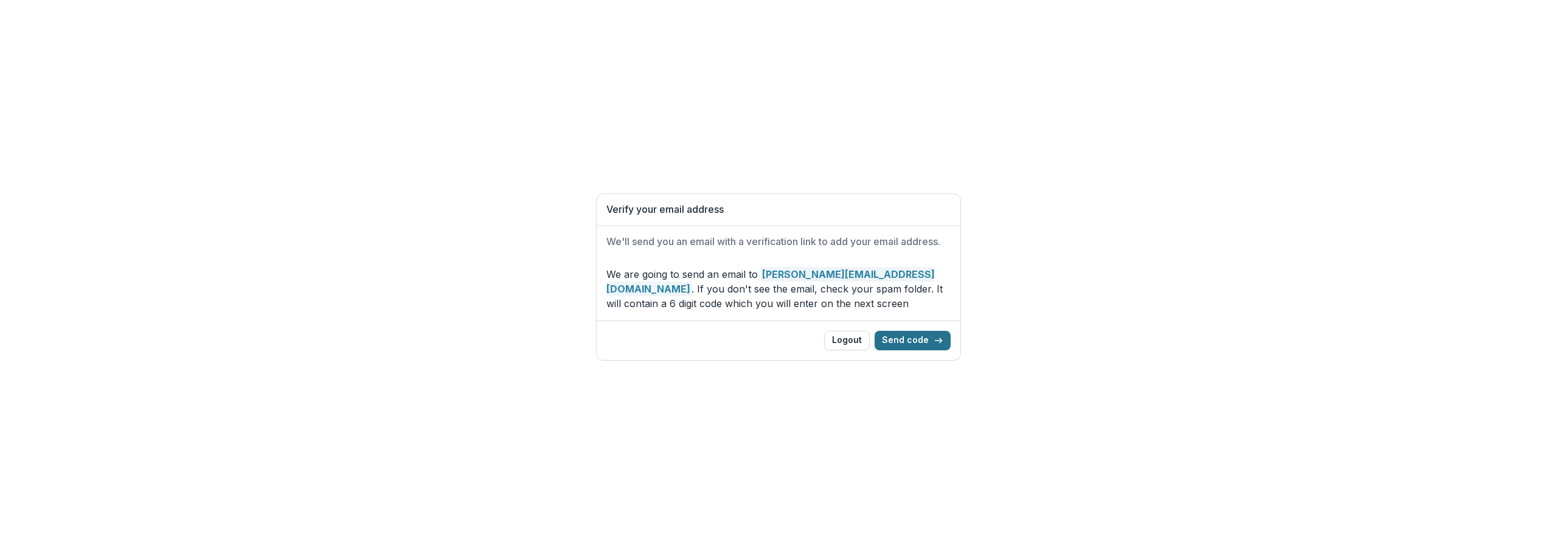
click at [918, 339] on button "Send code" at bounding box center [913, 340] width 76 height 19
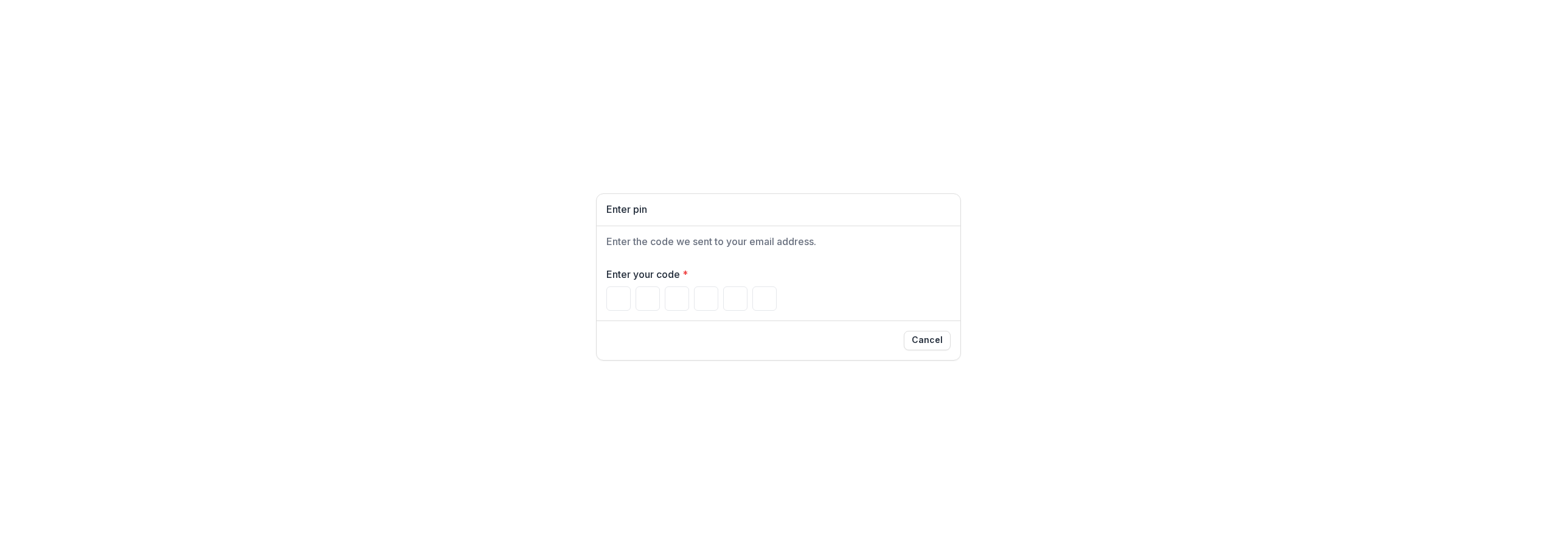
type input "*"
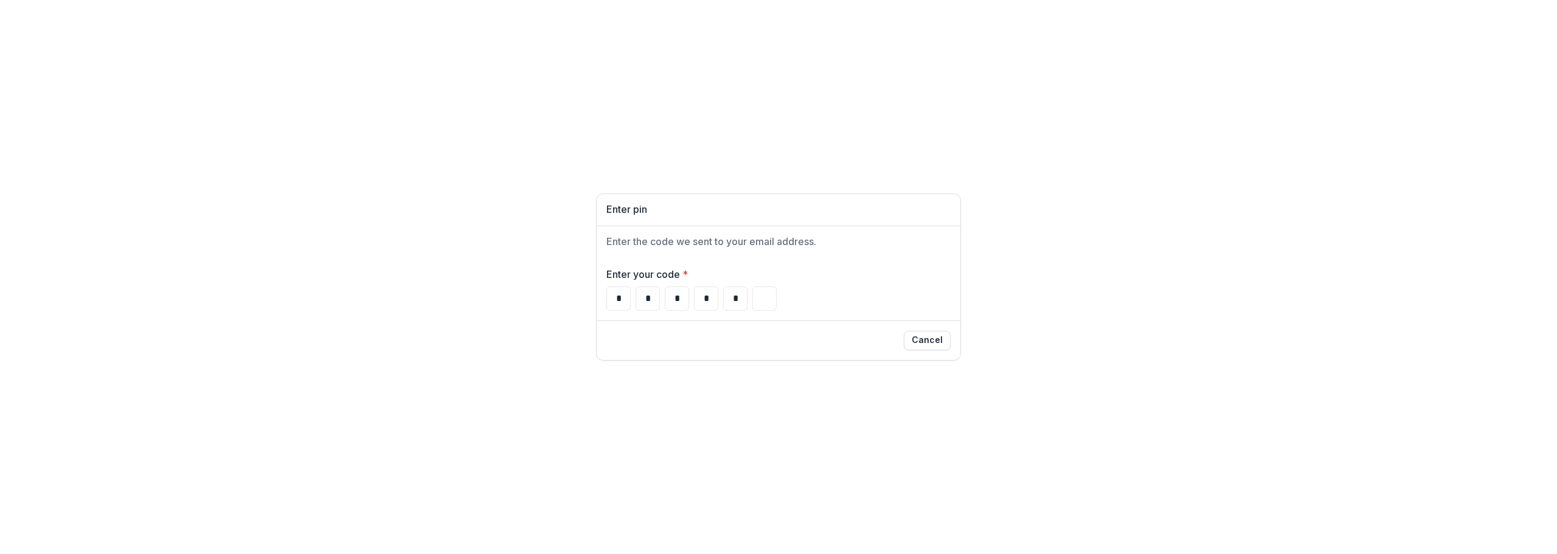
type input "*"
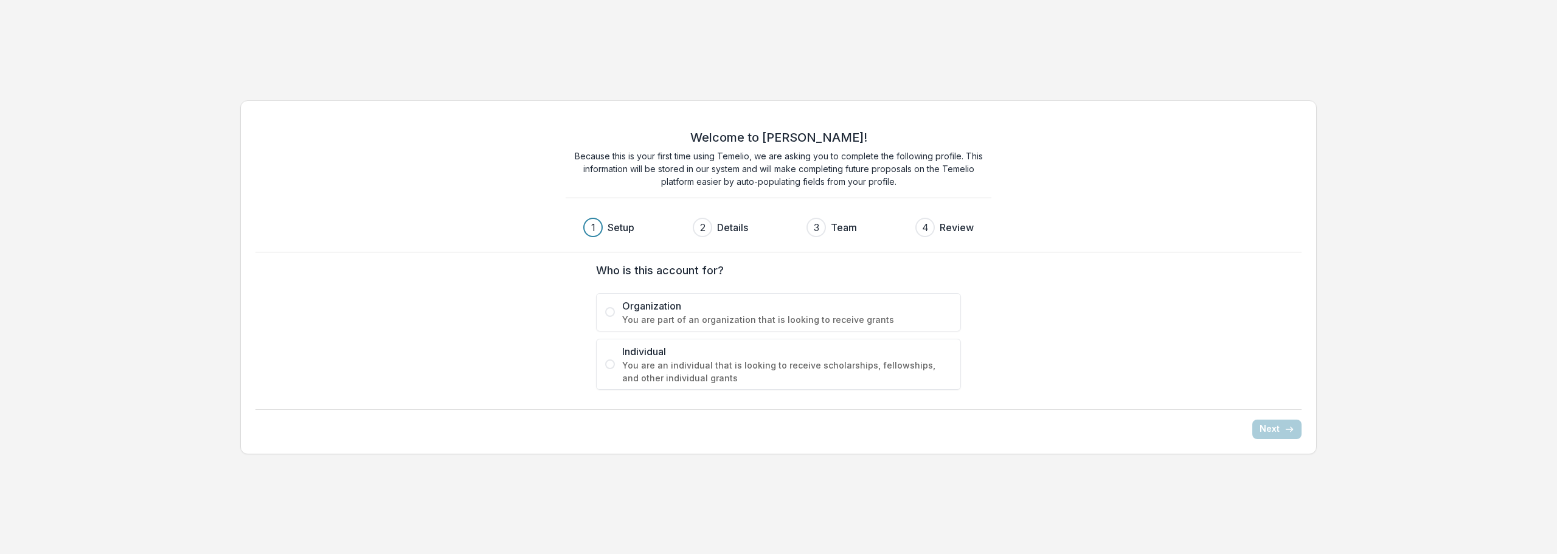
click at [611, 308] on span at bounding box center [610, 312] width 10 height 10
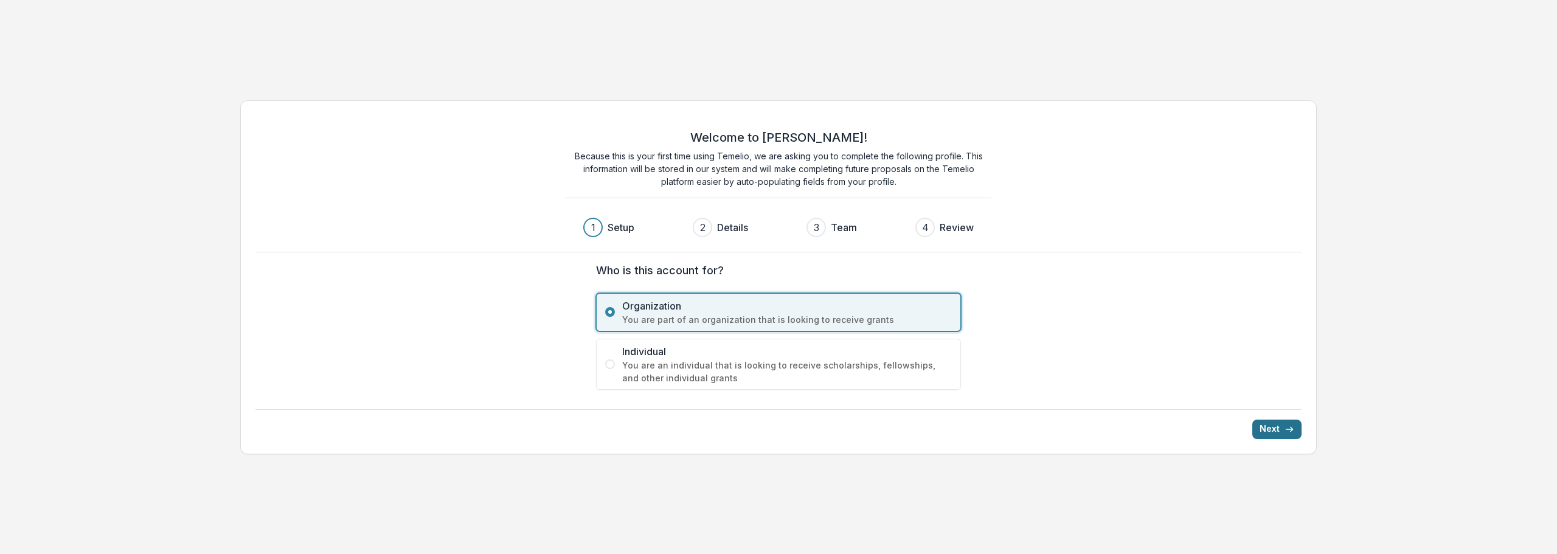
click at [1271, 427] on button "Next" at bounding box center [1276, 429] width 49 height 19
